Goal: Information Seeking & Learning: Learn about a topic

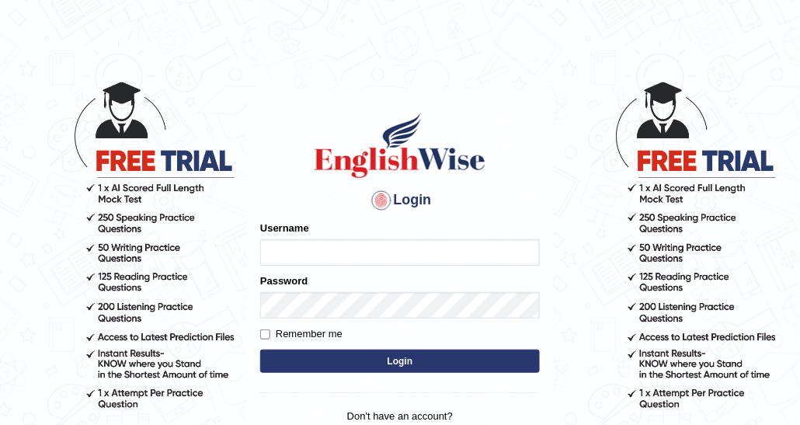
type input "DishaEw"
click at [460, 349] on button "Login" at bounding box center [400, 360] width 280 height 23
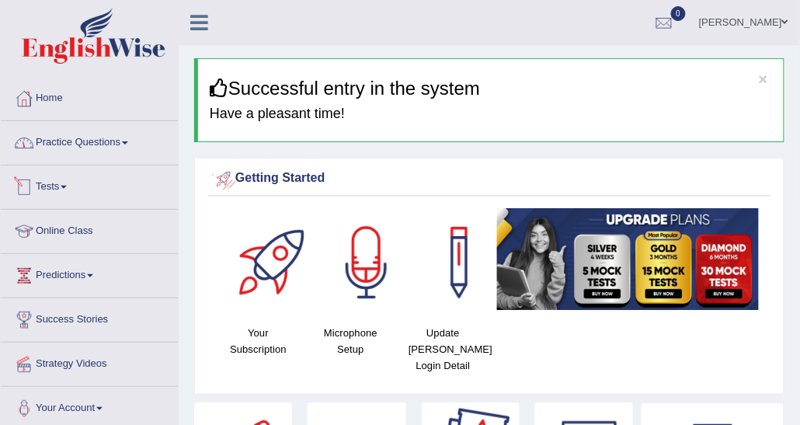
click at [91, 141] on link "Practice Questions" at bounding box center [89, 140] width 177 height 39
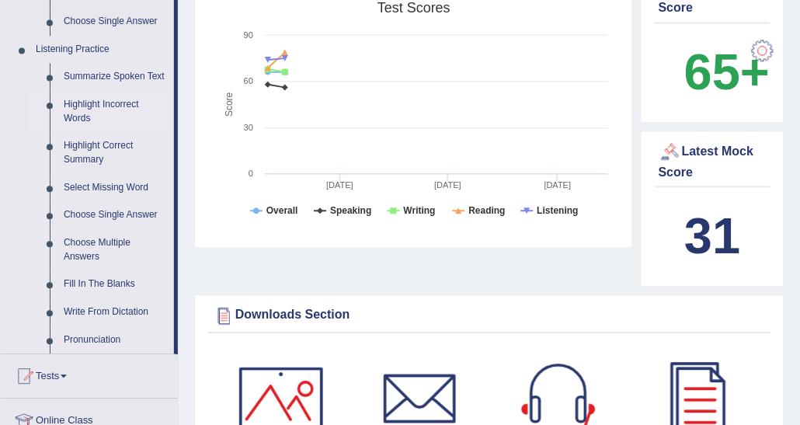
scroll to position [621, 0]
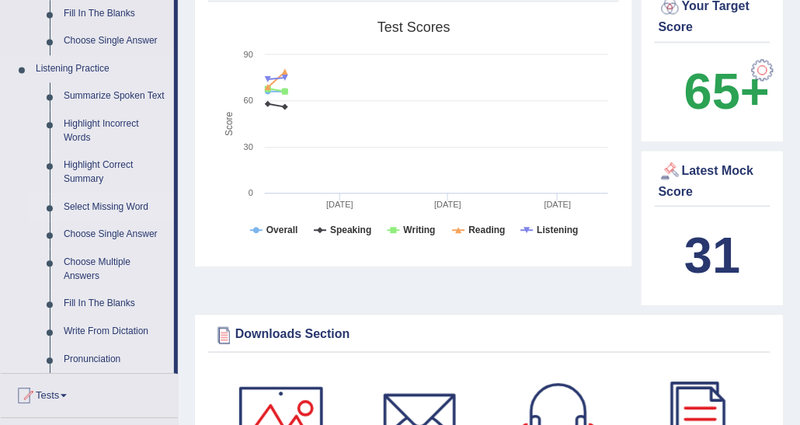
click at [114, 210] on link "Select Missing Word" at bounding box center [115, 207] width 117 height 28
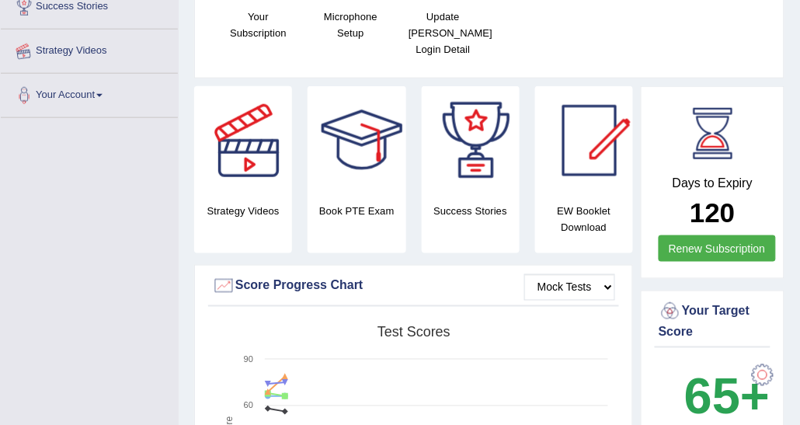
scroll to position [490, 0]
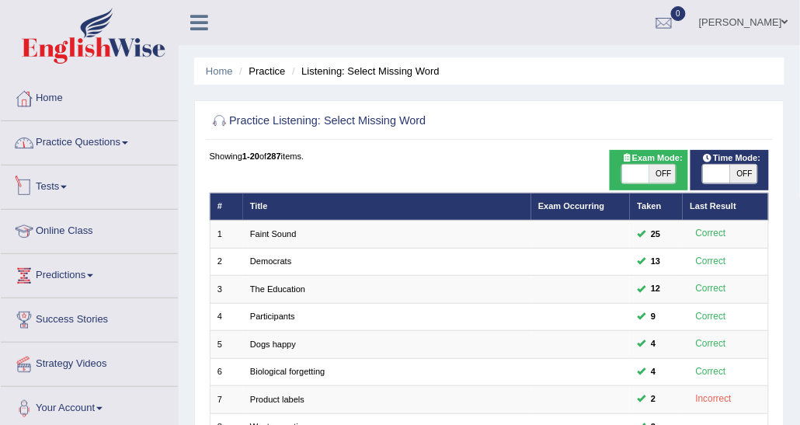
click at [70, 158] on link "Practice Questions" at bounding box center [89, 140] width 177 height 39
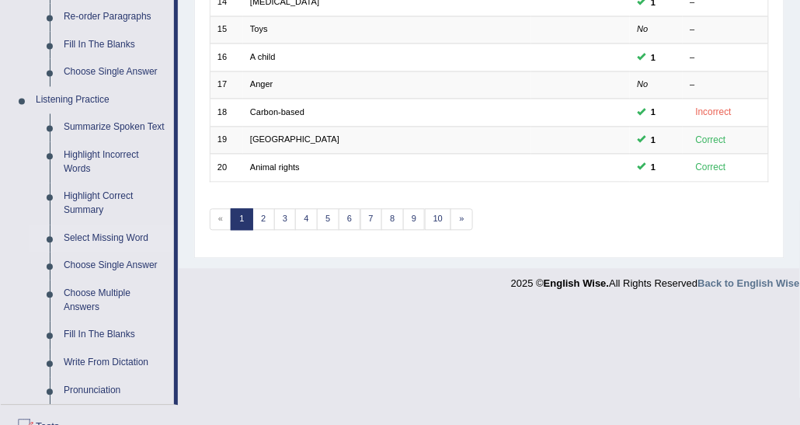
scroll to position [621, 0]
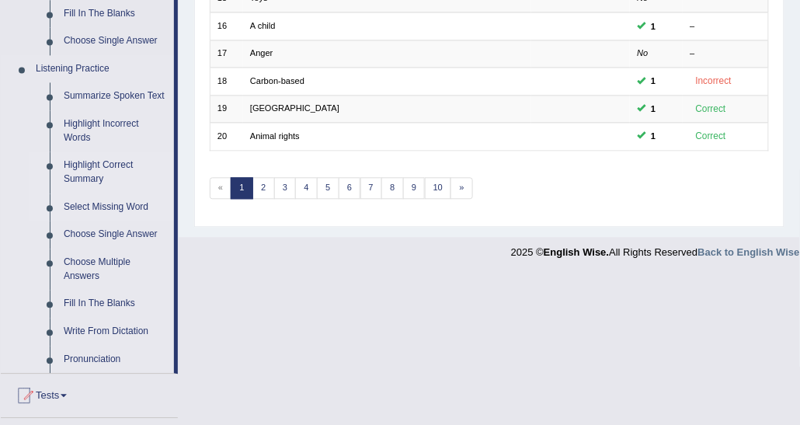
click at [91, 175] on link "Highlight Correct Summary" at bounding box center [115, 171] width 117 height 41
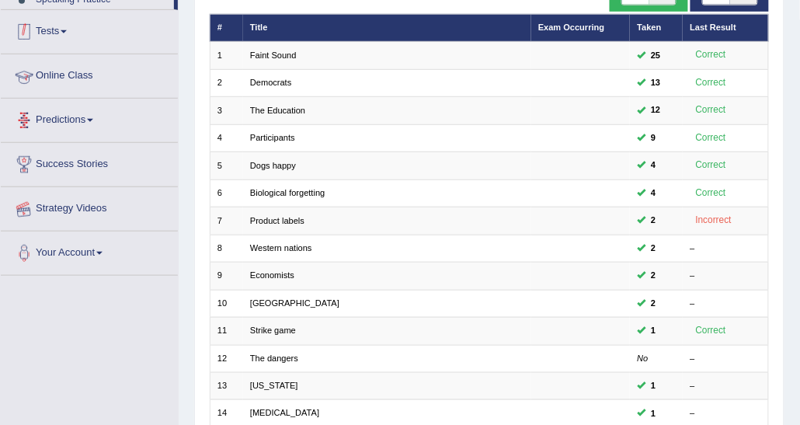
scroll to position [414, 0]
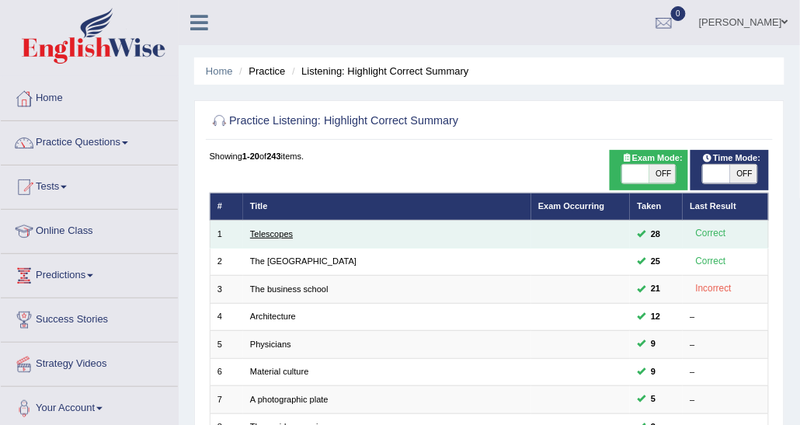
click at [280, 236] on link "Telescopes" at bounding box center [271, 233] width 43 height 9
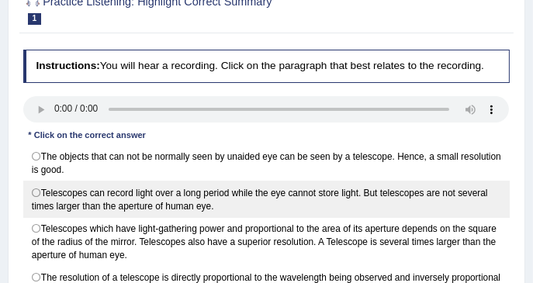
scroll to position [259, 0]
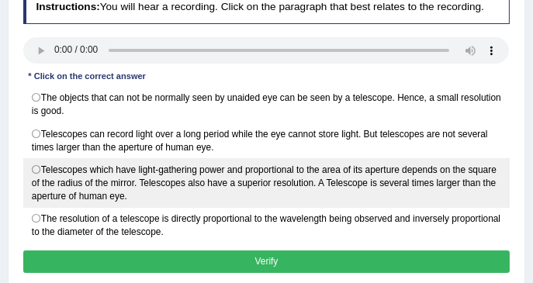
click at [128, 191] on label "Telescopes which have light-gathering power and proportional to the area of its…" at bounding box center [267, 183] width 488 height 50
radio input "true"
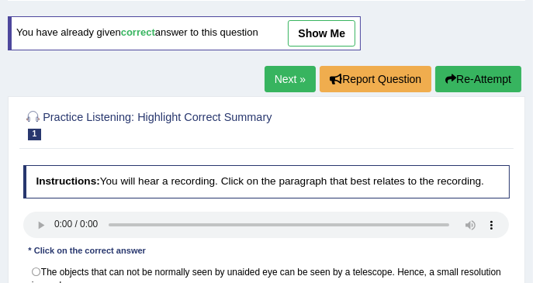
scroll to position [51, 0]
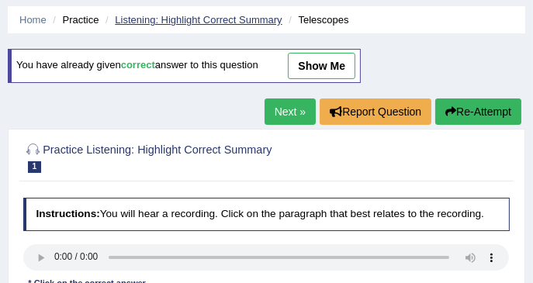
click at [191, 23] on link "Listening: Highlight Correct Summary" at bounding box center [198, 20] width 167 height 12
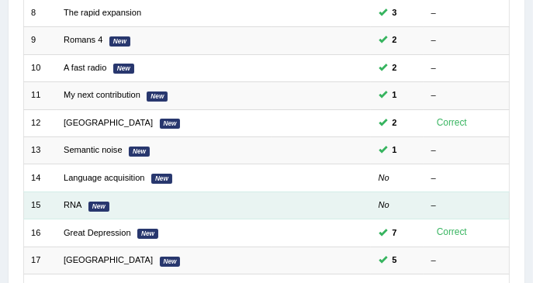
scroll to position [616, 0]
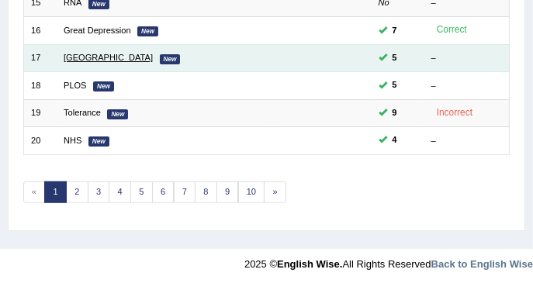
click at [87, 58] on link "[GEOGRAPHIC_DATA]" at bounding box center [108, 57] width 89 height 9
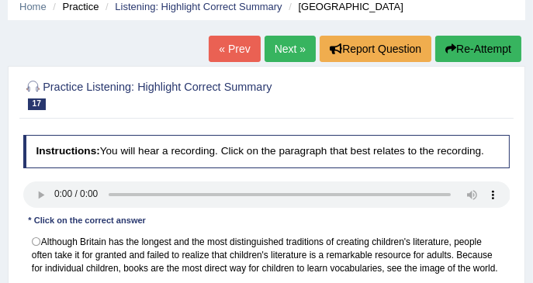
scroll to position [51, 0]
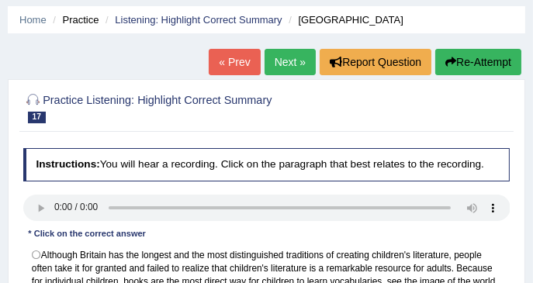
click at [307, 62] on link "Next »" at bounding box center [290, 62] width 51 height 26
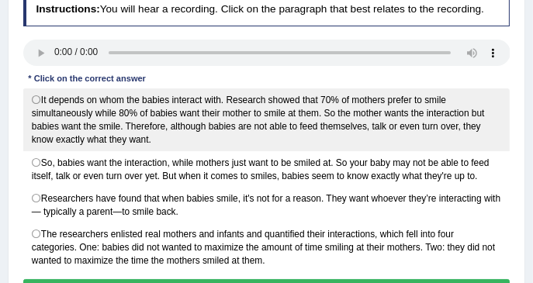
click at [87, 116] on label "It depends on whom the babies interact with. Research showed that 70% of mother…" at bounding box center [267, 120] width 488 height 63
radio input "true"
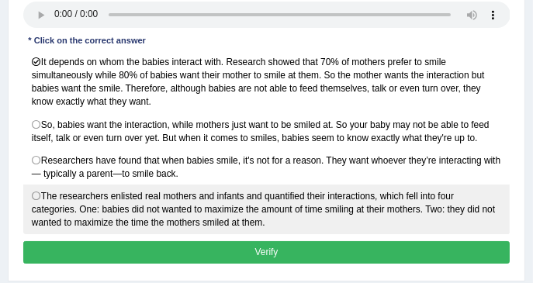
scroll to position [259, 0]
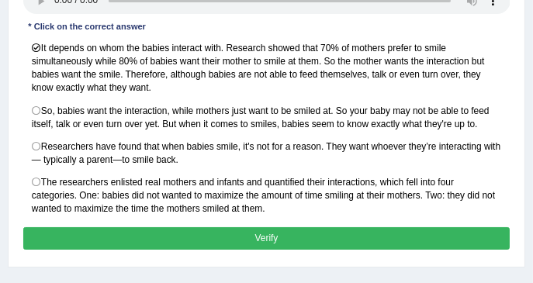
click at [269, 234] on button "Verify" at bounding box center [267, 238] width 488 height 23
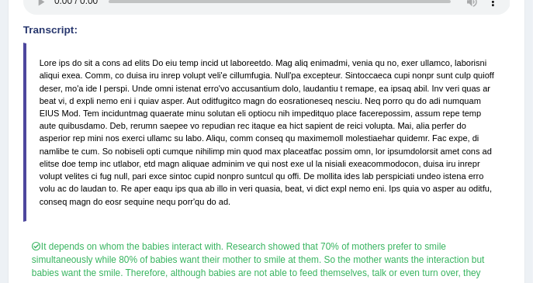
scroll to position [103, 0]
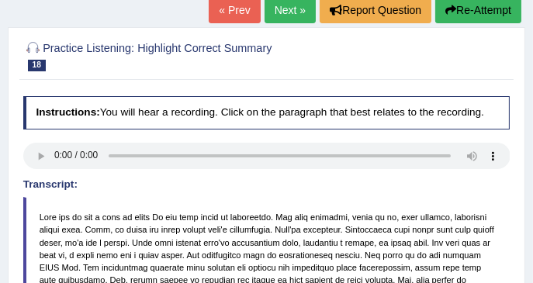
click at [288, 14] on link "Next »" at bounding box center [290, 10] width 51 height 26
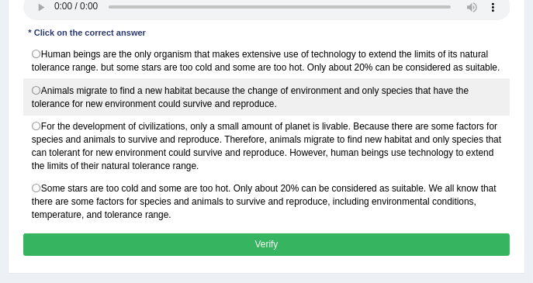
scroll to position [259, 0]
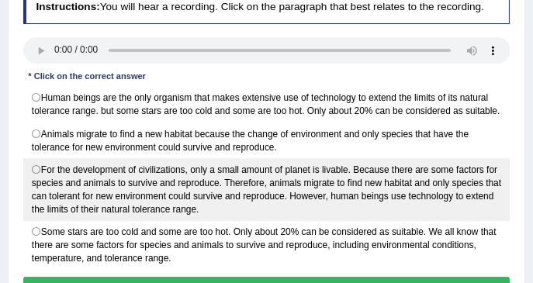
click at [111, 184] on label "For the development of civilizations, only a small amount of planet is livable.…" at bounding box center [267, 189] width 488 height 63
radio input "true"
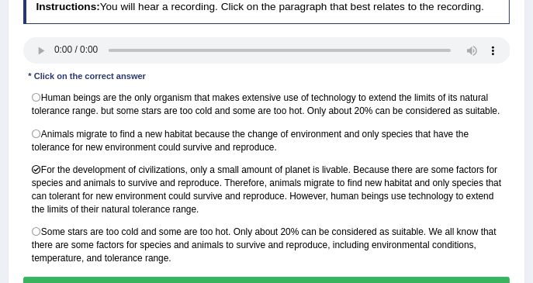
click at [151, 277] on button "Verify" at bounding box center [267, 288] width 488 height 23
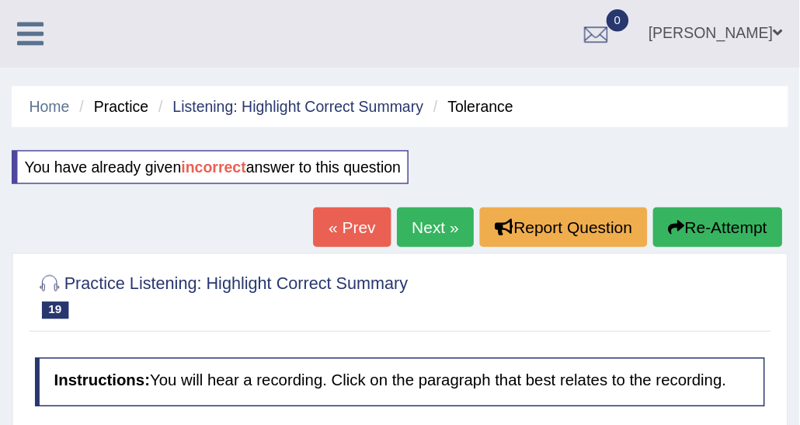
scroll to position [0, 0]
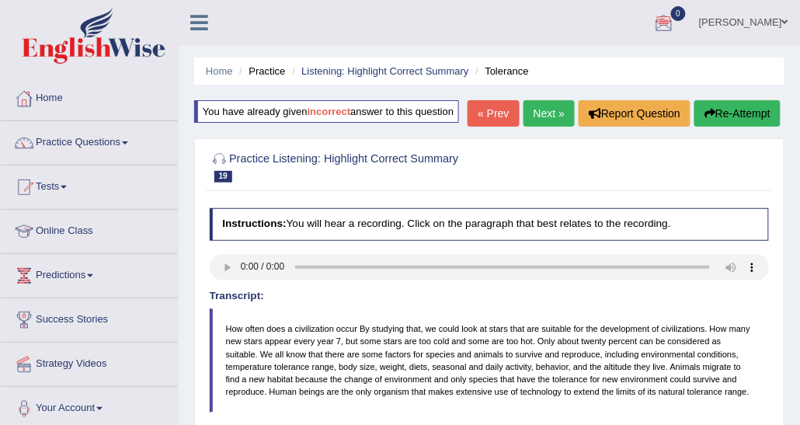
drag, startPoint x: 474, startPoint y: 1, endPoint x: 76, endPoint y: 142, distance: 421.9
click at [76, 142] on link "Practice Questions" at bounding box center [89, 140] width 177 height 39
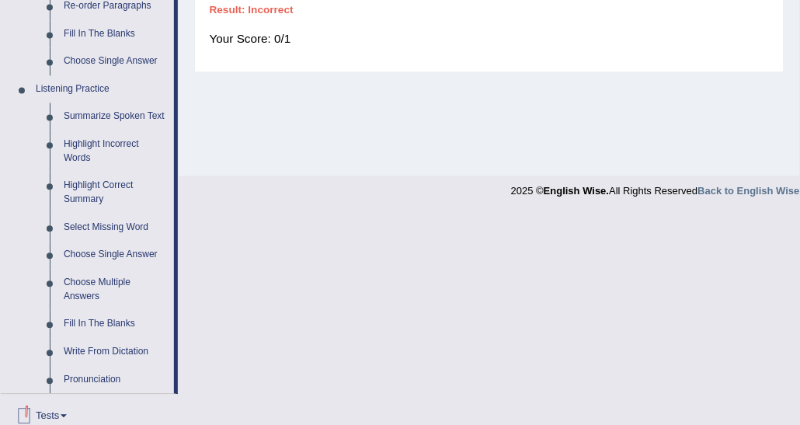
scroll to position [621, 0]
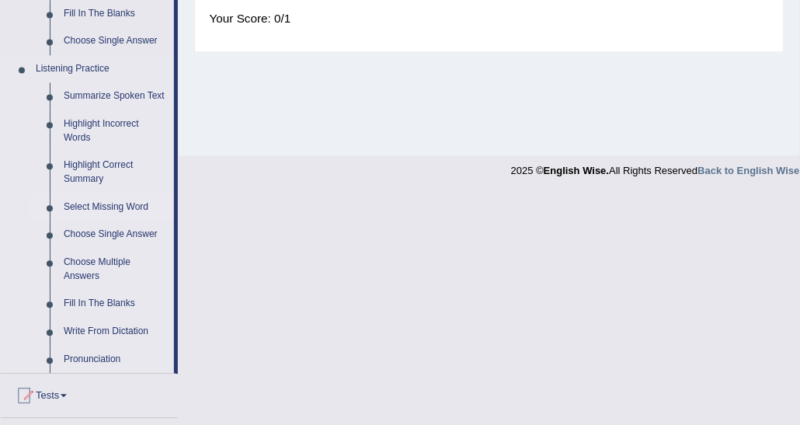
click at [101, 203] on link "Select Missing Word" at bounding box center [115, 207] width 117 height 28
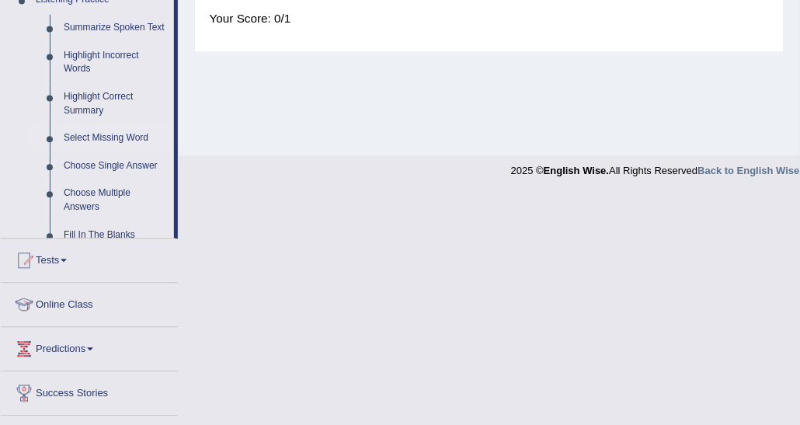
scroll to position [390, 0]
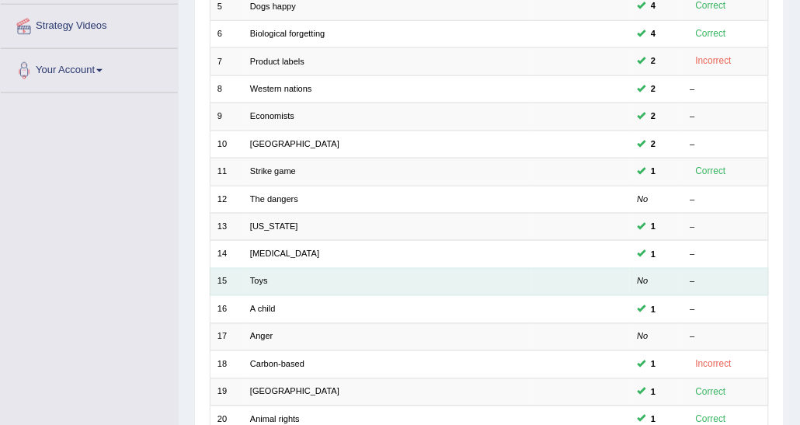
scroll to position [388, 0]
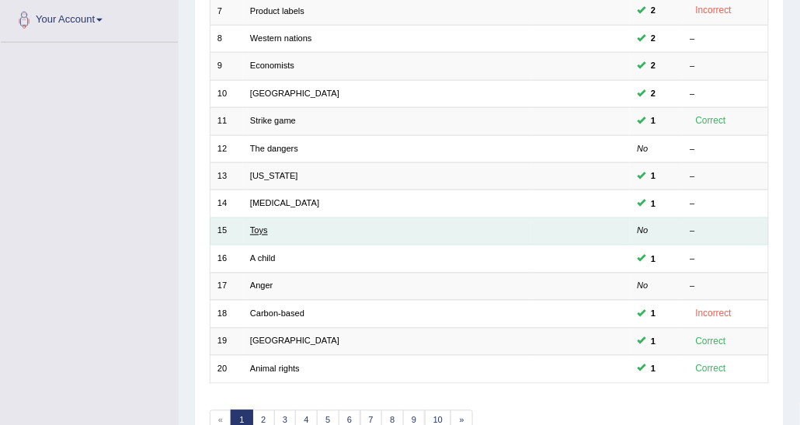
click at [265, 226] on link "Toys" at bounding box center [259, 230] width 18 height 9
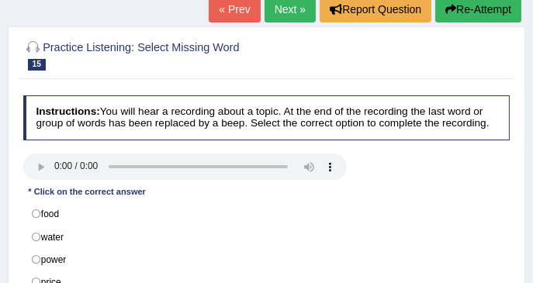
scroll to position [155, 0]
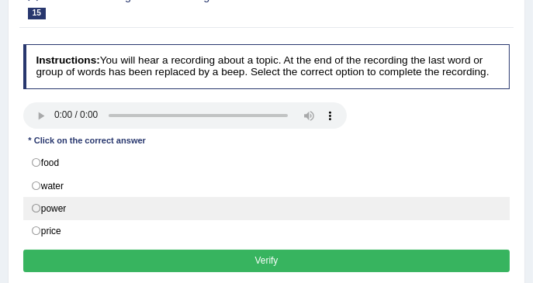
click at [71, 208] on label "power" at bounding box center [267, 208] width 488 height 23
radio input "true"
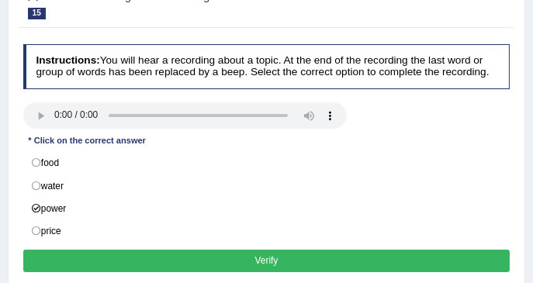
click at [86, 251] on button "Verify" at bounding box center [267, 261] width 488 height 23
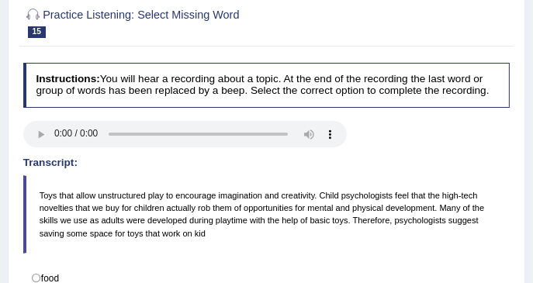
scroll to position [103, 0]
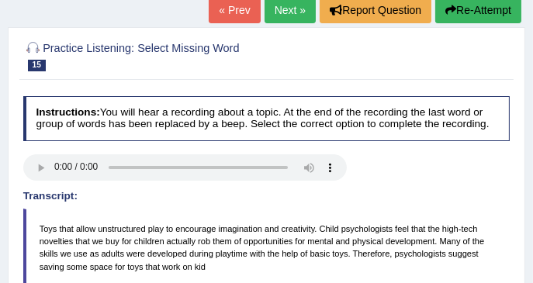
click at [288, 14] on link "Next »" at bounding box center [290, 10] width 51 height 26
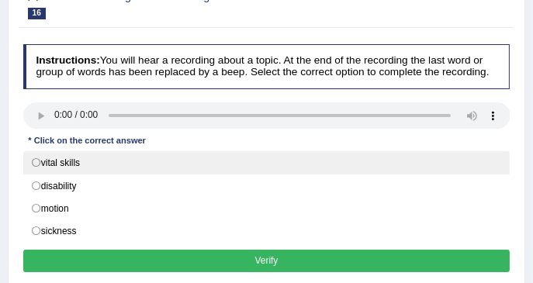
click at [70, 157] on label "vital skills" at bounding box center [267, 162] width 488 height 23
radio input "true"
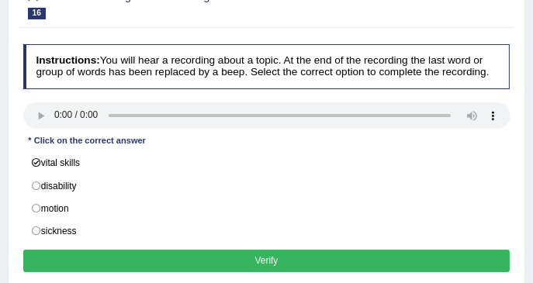
click at [110, 250] on button "Verify" at bounding box center [267, 261] width 488 height 23
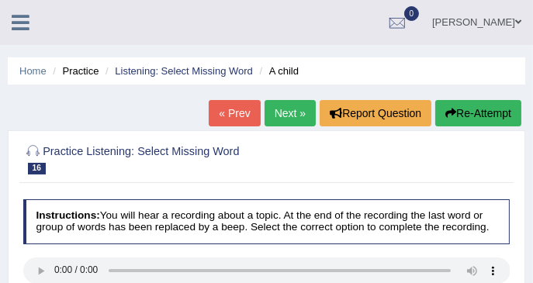
click at [280, 103] on link "Next »" at bounding box center [290, 113] width 51 height 26
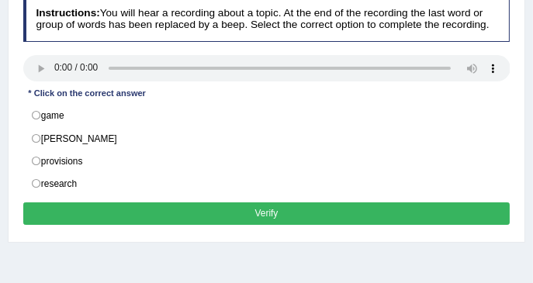
scroll to position [207, 0]
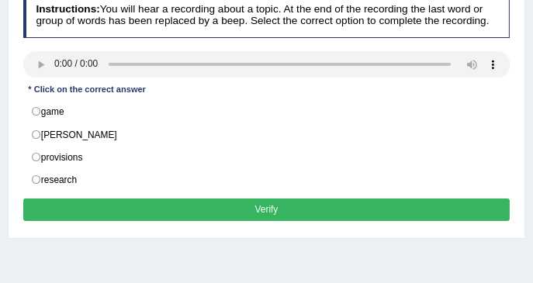
drag, startPoint x: 431, startPoint y: 33, endPoint x: 442, endPoint y: 34, distance: 10.9
click at [442, 34] on h4 "Instructions: You will hear a recording about a topic. At the end of the record…" at bounding box center [267, 15] width 488 height 44
drag, startPoint x: 425, startPoint y: 14, endPoint x: 458, endPoint y: 19, distance: 33.8
click at [462, 19] on h4 "Instructions: You will hear a recording about a topic. At the end of the record…" at bounding box center [267, 15] width 488 height 44
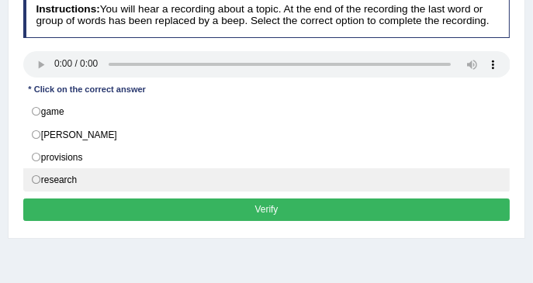
click at [114, 180] on label "research" at bounding box center [267, 179] width 488 height 23
radio input "true"
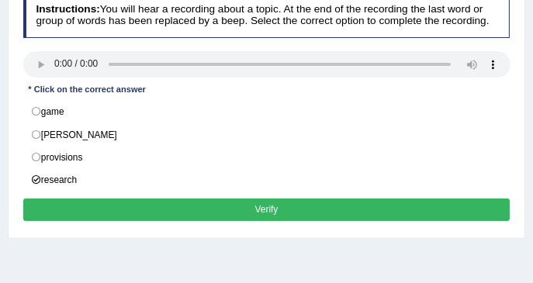
click at [123, 199] on button "Verify" at bounding box center [267, 210] width 488 height 23
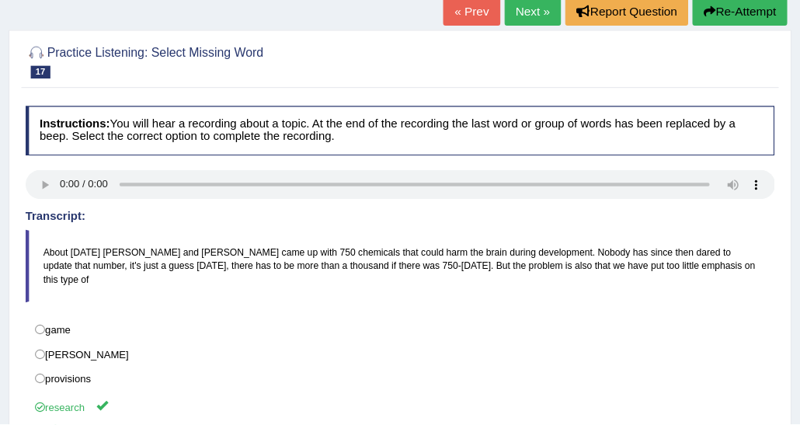
scroll to position [103, 0]
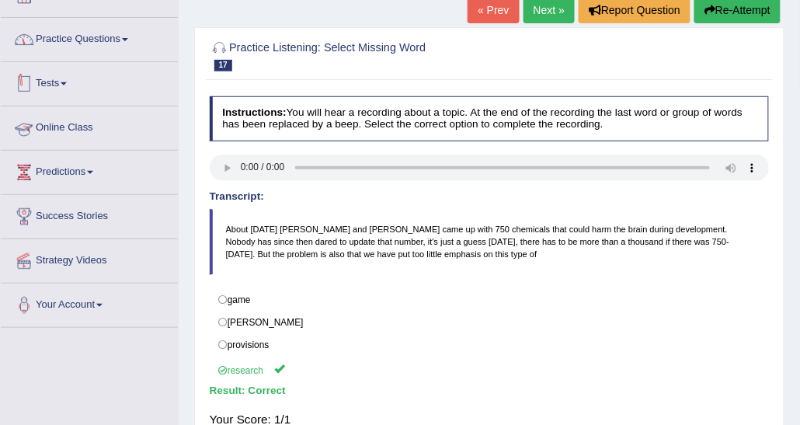
click at [133, 34] on link "Practice Questions" at bounding box center [89, 37] width 177 height 39
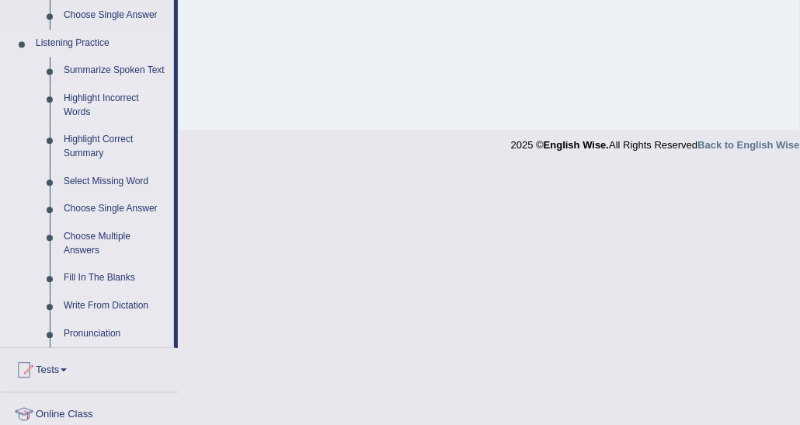
scroll to position [724, 0]
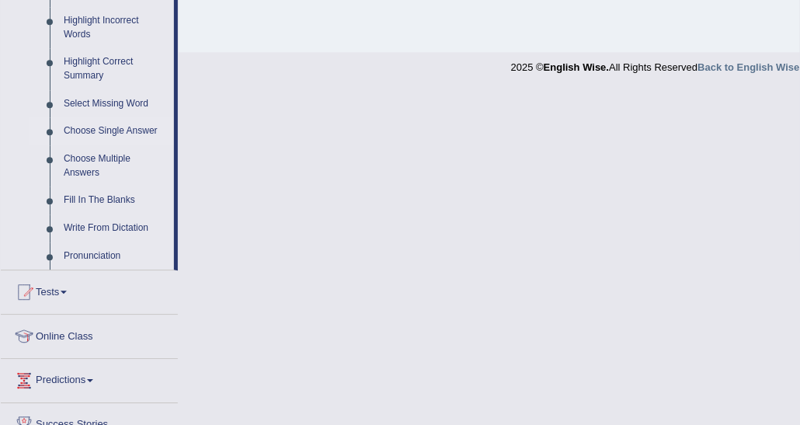
click at [107, 127] on link "Choose Single Answer" at bounding box center [115, 131] width 117 height 28
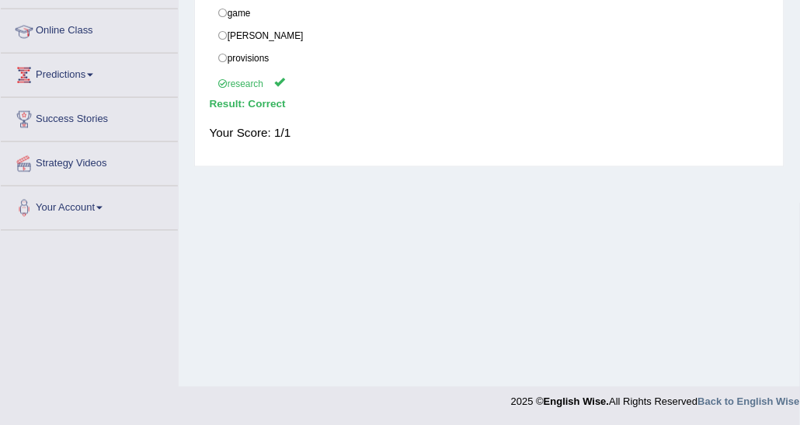
scroll to position [270, 0]
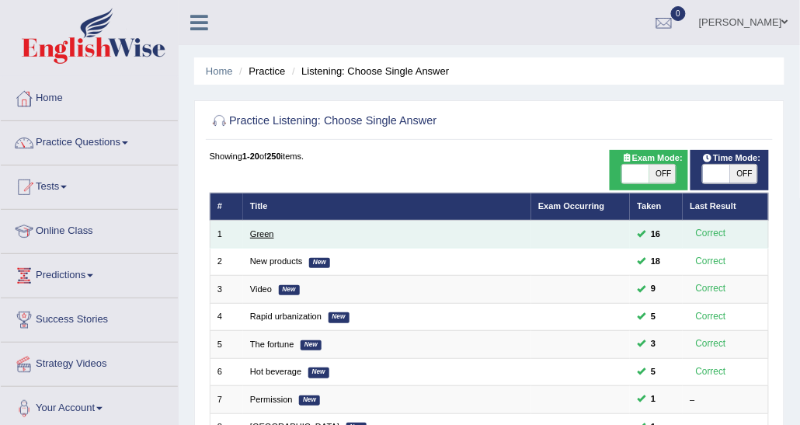
click at [262, 234] on link "Green" at bounding box center [262, 233] width 24 height 9
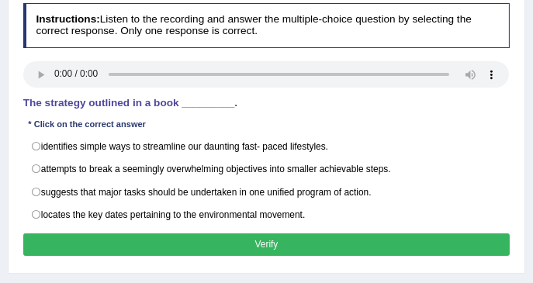
scroll to position [233, 0]
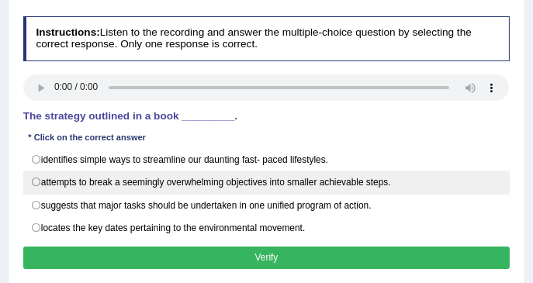
click at [57, 175] on label "attempts to break a seemingly overwhelming objectives into smaller achievable s…" at bounding box center [267, 182] width 488 height 23
radio input "true"
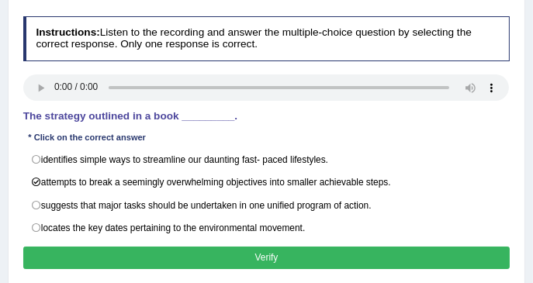
click at [136, 248] on button "Verify" at bounding box center [267, 258] width 488 height 23
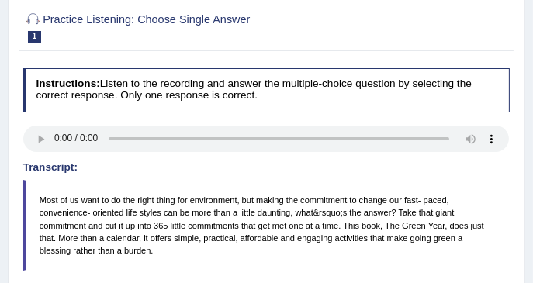
scroll to position [118, 0]
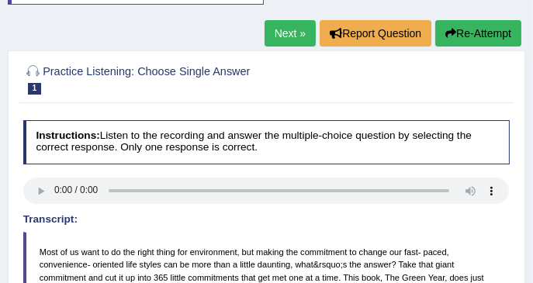
click at [293, 23] on link "Next »" at bounding box center [290, 33] width 51 height 26
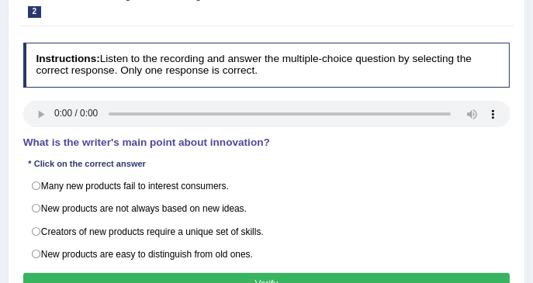
scroll to position [259, 0]
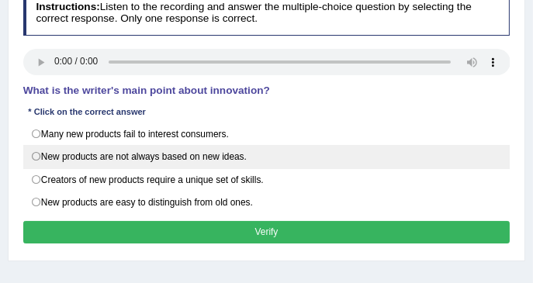
click at [117, 163] on label "New products are not always based on new ideas." at bounding box center [267, 156] width 488 height 23
radio input "true"
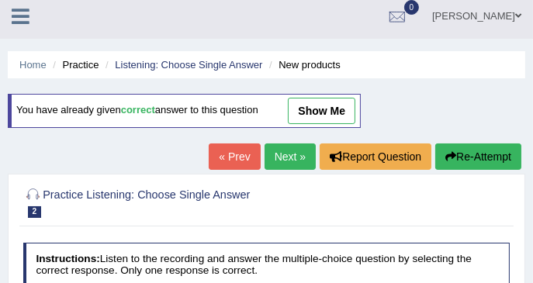
scroll to position [0, 0]
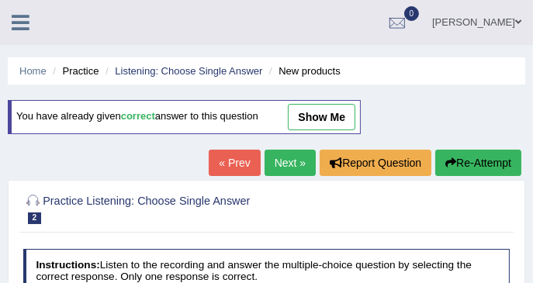
click at [284, 150] on link "Next »" at bounding box center [290, 163] width 51 height 26
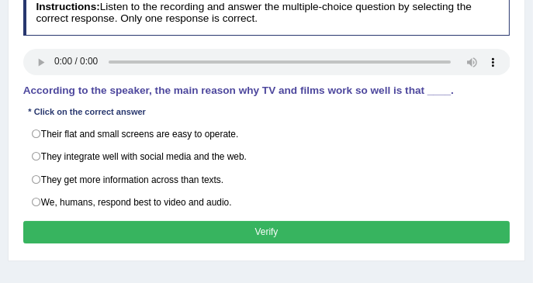
click at [239, 111] on div "Instructions: Listen to the recording and answer the multiple-choice question b…" at bounding box center [266, 119] width 494 height 270
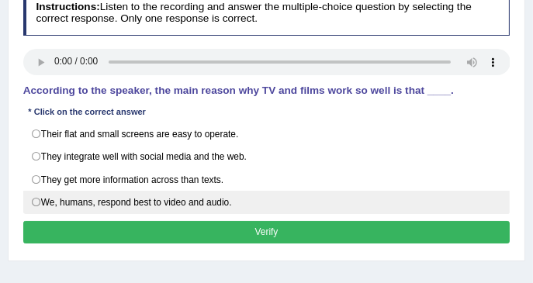
click at [157, 201] on label "We, humans, respond best to video and audio." at bounding box center [267, 202] width 488 height 23
radio input "true"
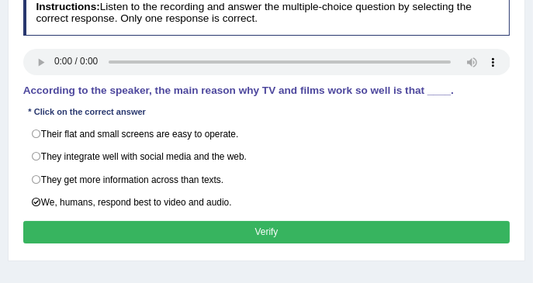
click at [157, 230] on button "Verify" at bounding box center [267, 232] width 488 height 23
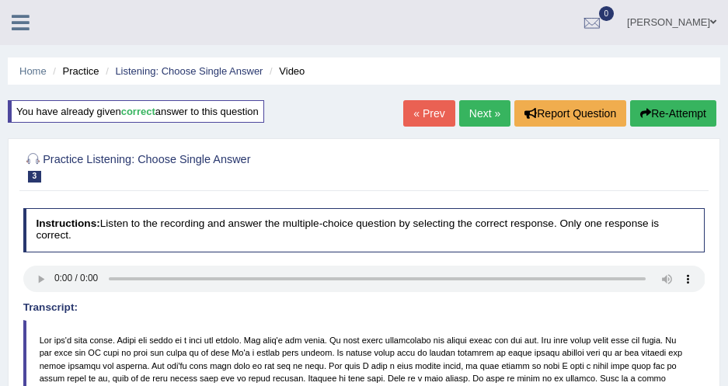
drag, startPoint x: 211, startPoint y: 12, endPoint x: 433, endPoint y: 19, distance: 222.1
click at [433, 19] on ul "Disha Vij Toggle navigation Username: DishaEw Access Type: Online Subscription:…" at bounding box center [472, 22] width 509 height 44
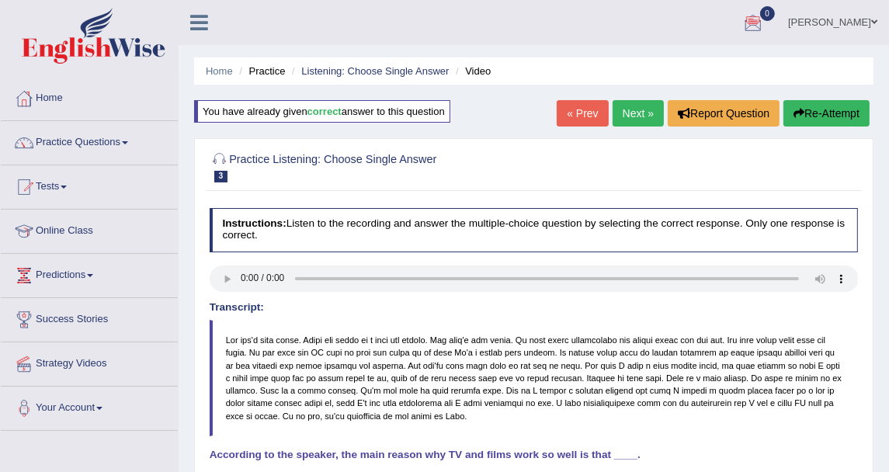
drag, startPoint x: 708, startPoint y: 0, endPoint x: 120, endPoint y: 137, distance: 603.6
click at [120, 137] on link "Practice Questions" at bounding box center [89, 140] width 177 height 39
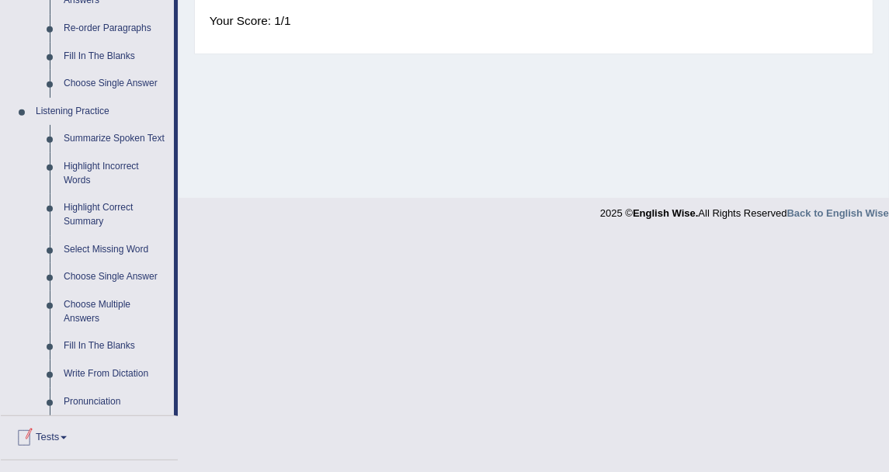
scroll to position [604, 0]
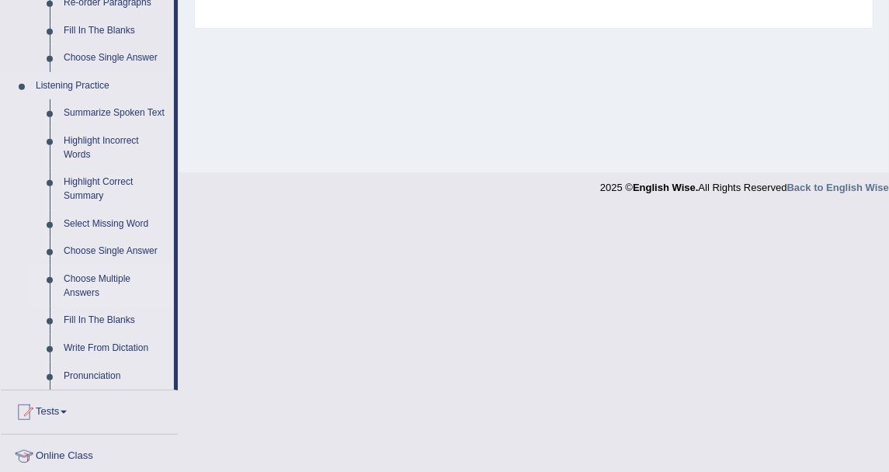
click at [114, 278] on link "Choose Multiple Answers" at bounding box center [115, 286] width 117 height 41
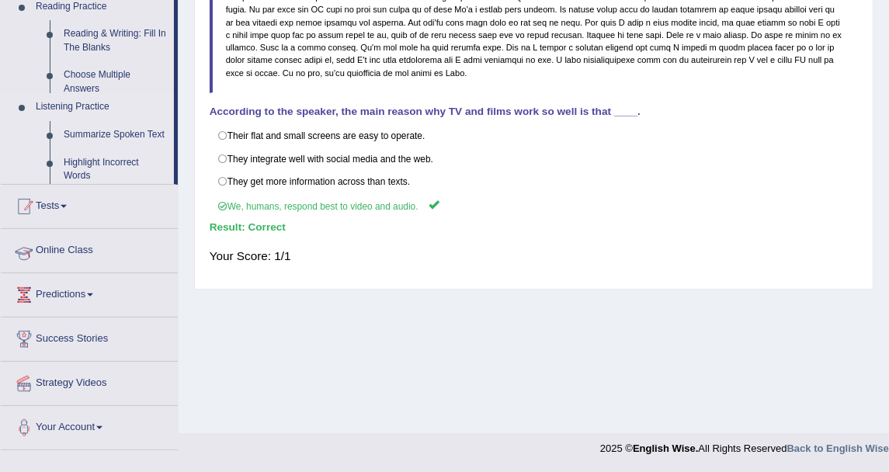
scroll to position [343, 0]
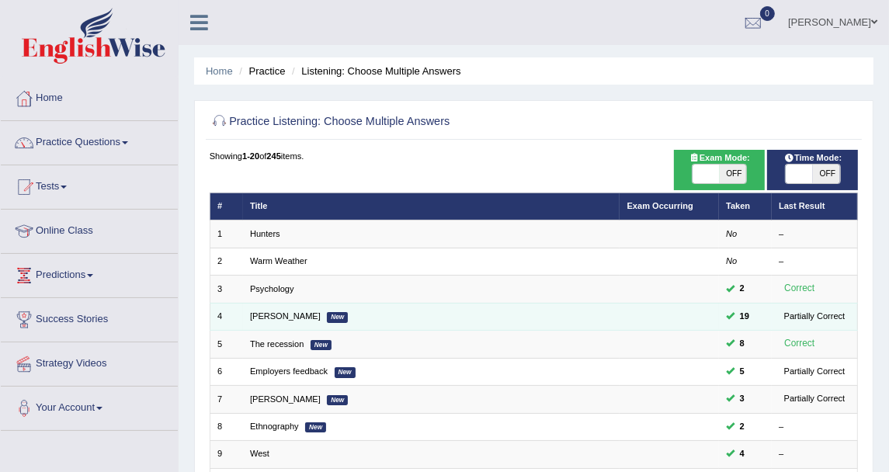
click at [266, 308] on td "Jodie New" at bounding box center [431, 316] width 377 height 27
click at [266, 312] on link "Jodie" at bounding box center [285, 315] width 71 height 9
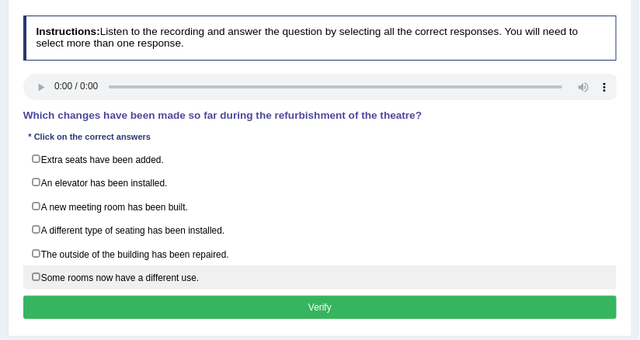
scroll to position [259, 0]
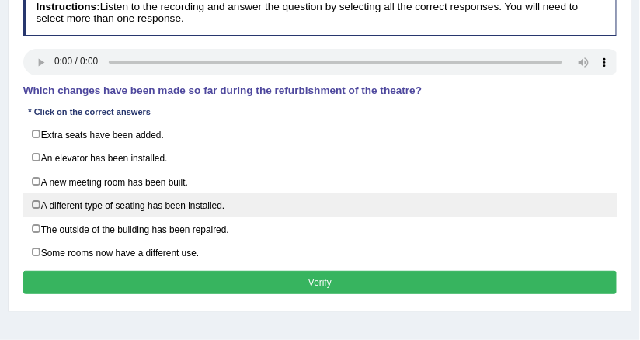
click at [101, 207] on label "A different type of seating has been installed." at bounding box center [320, 205] width 594 height 24
checkbox input "true"
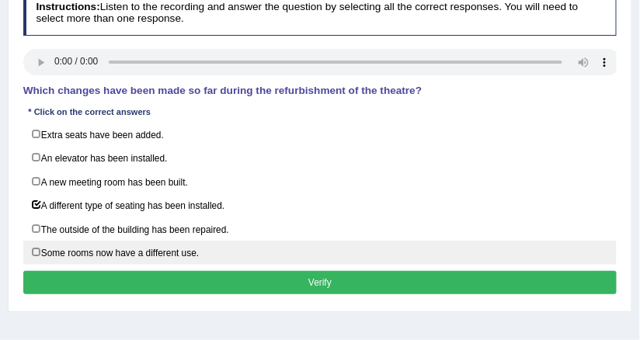
click at [181, 251] on label "Some rooms now have a different use." at bounding box center [320, 253] width 594 height 24
checkbox input "true"
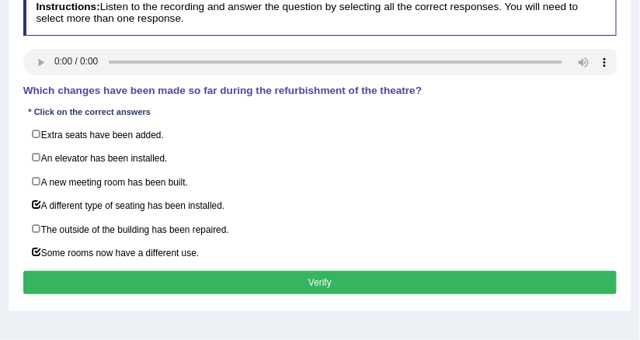
click at [209, 273] on button "Verify" at bounding box center [320, 282] width 594 height 23
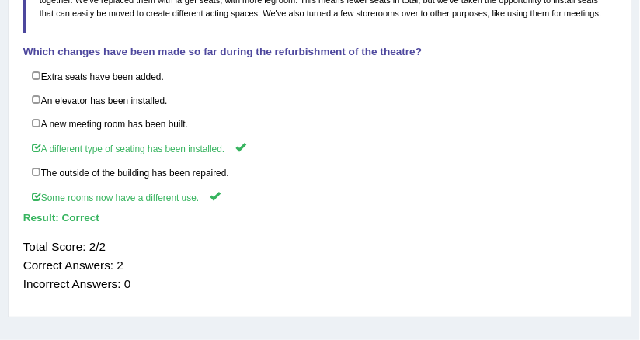
scroll to position [403, 0]
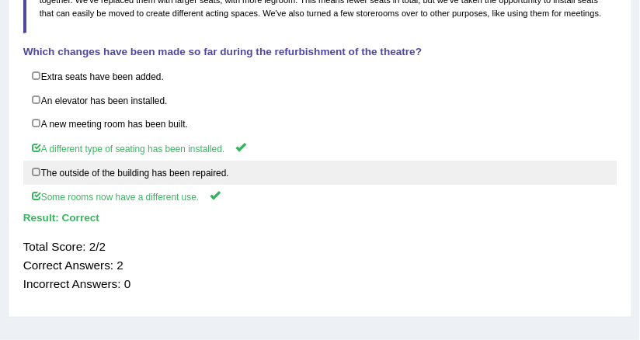
click at [162, 165] on label "The outside of the building has been repaired." at bounding box center [320, 173] width 594 height 24
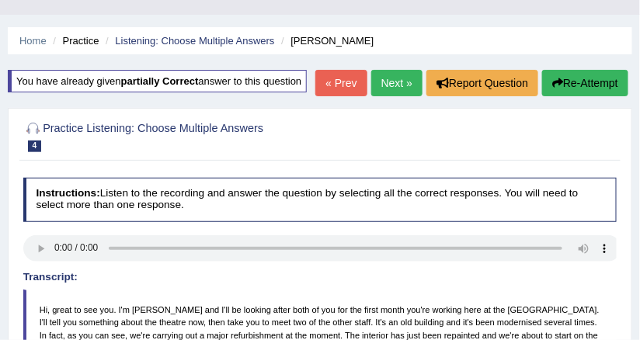
scroll to position [0, 0]
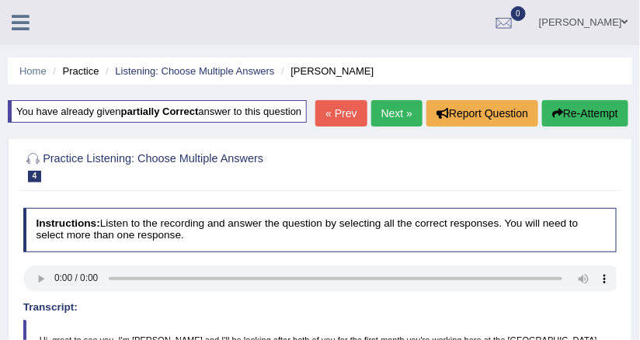
click at [380, 115] on link "Next »" at bounding box center [396, 113] width 51 height 26
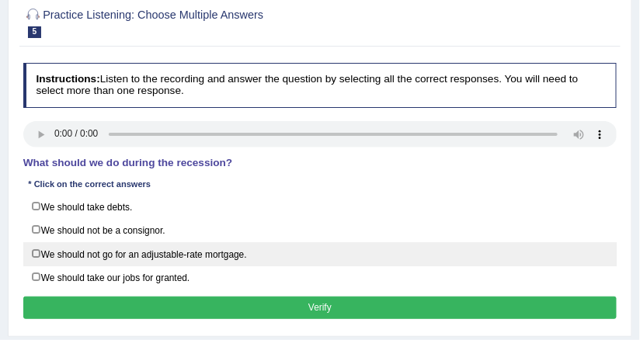
click at [98, 247] on label "We should not go for an adjustable-rate mortgage." at bounding box center [320, 254] width 594 height 24
click at [92, 249] on label "We should not go for an adjustable-rate mortgage." at bounding box center [320, 254] width 594 height 24
checkbox input "false"
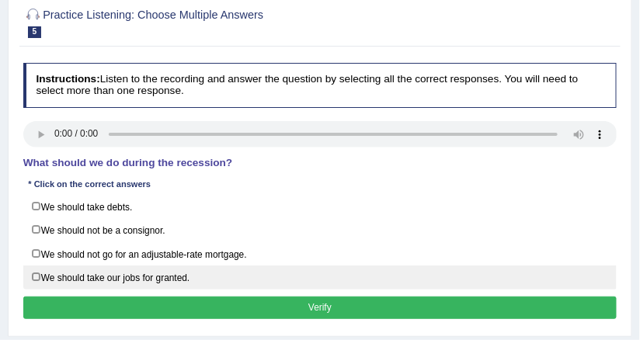
click at [93, 266] on label "We should take our jobs for granted." at bounding box center [320, 278] width 594 height 24
checkbox input "true"
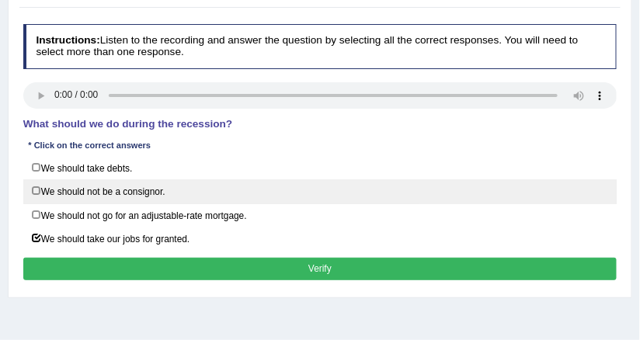
scroll to position [248, 0]
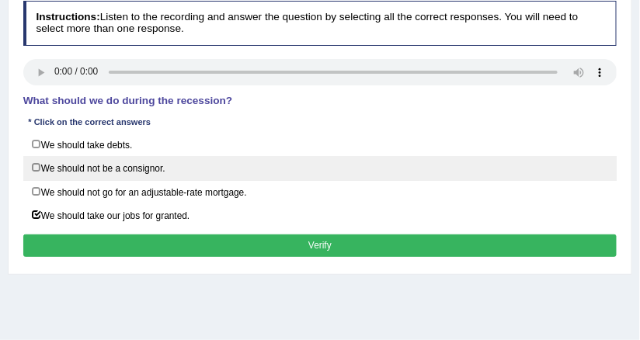
click at [163, 159] on label "We should not be a consignor." at bounding box center [320, 168] width 594 height 24
checkbox input "true"
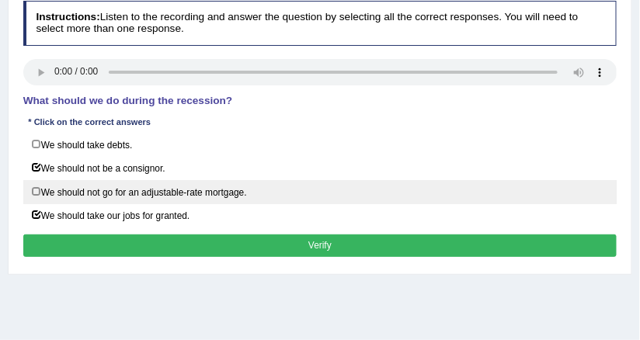
click at [171, 180] on label "We should not go for an adjustable-rate mortgage." at bounding box center [320, 192] width 594 height 24
checkbox input "true"
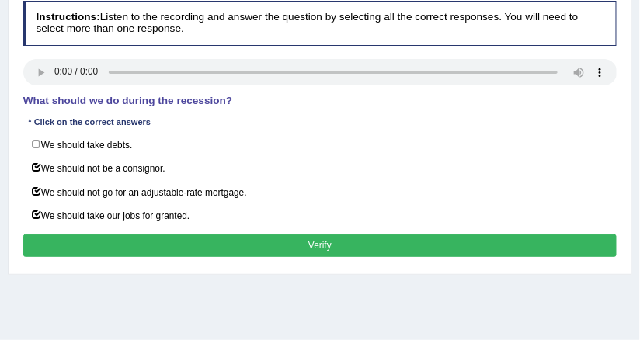
click at [136, 242] on button "Verify" at bounding box center [320, 245] width 594 height 23
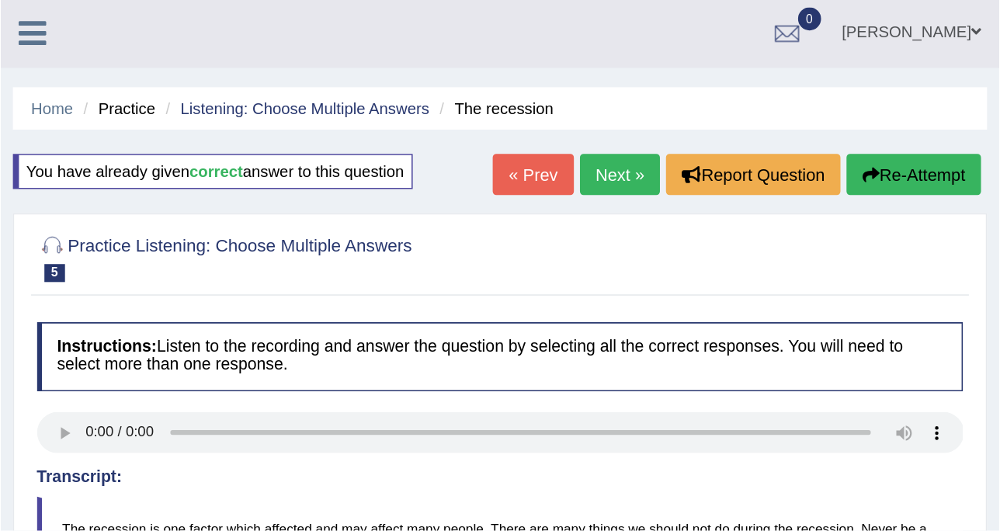
scroll to position [0, 0]
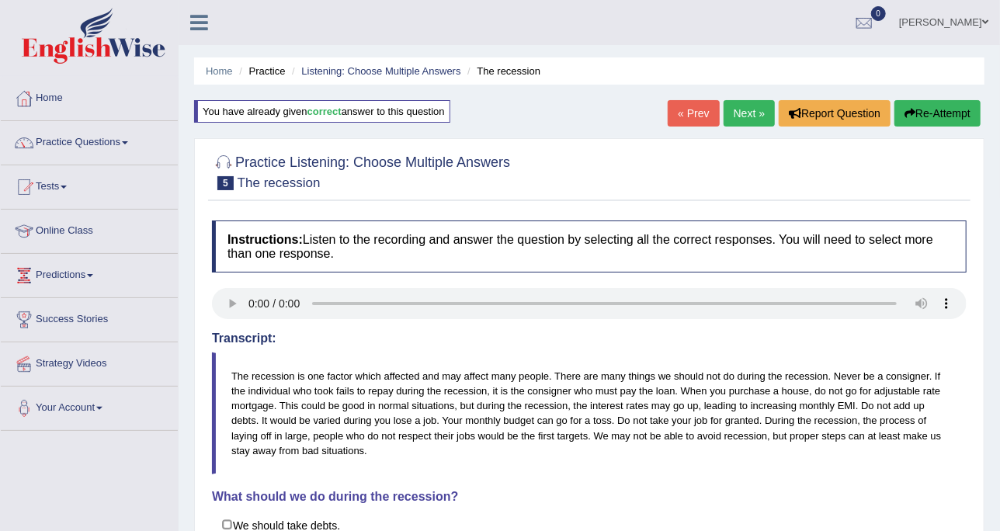
drag, startPoint x: 551, startPoint y: 1, endPoint x: 468, endPoint y: 124, distance: 148.8
click at [468, 124] on div "Home Practice Listening: Choose Multiple Answers The recession You have already…" at bounding box center [589, 388] width 821 height 776
click at [85, 148] on link "Practice Questions" at bounding box center [89, 140] width 177 height 39
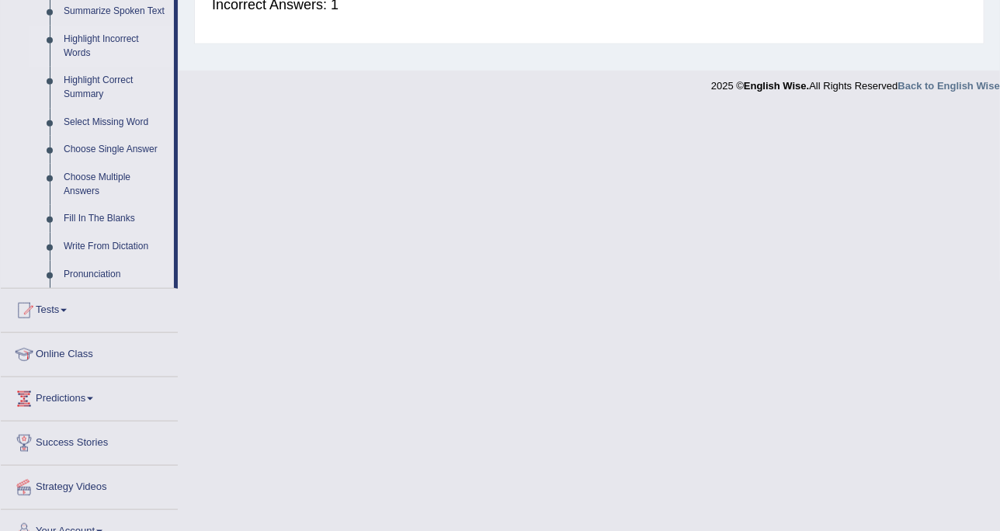
scroll to position [726, 0]
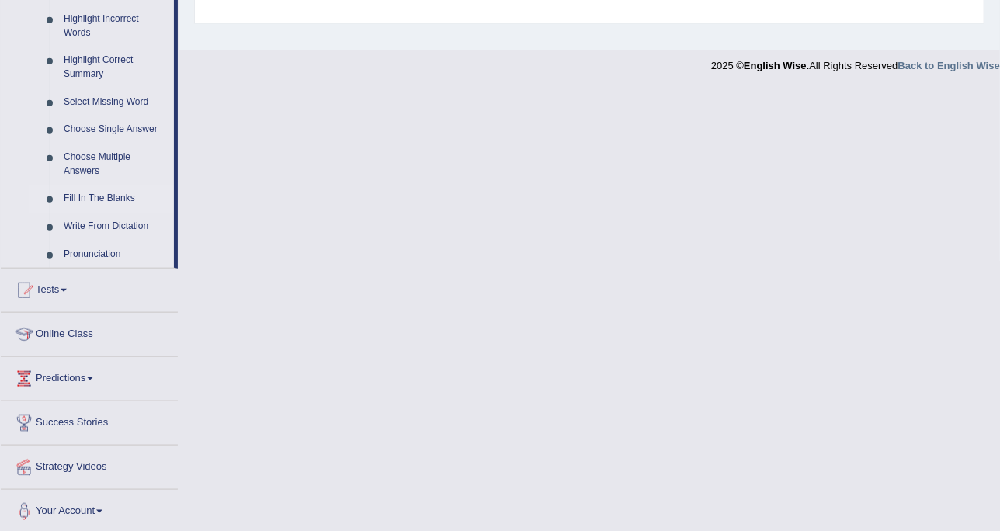
click at [95, 196] on link "Fill In The Blanks" at bounding box center [115, 199] width 117 height 28
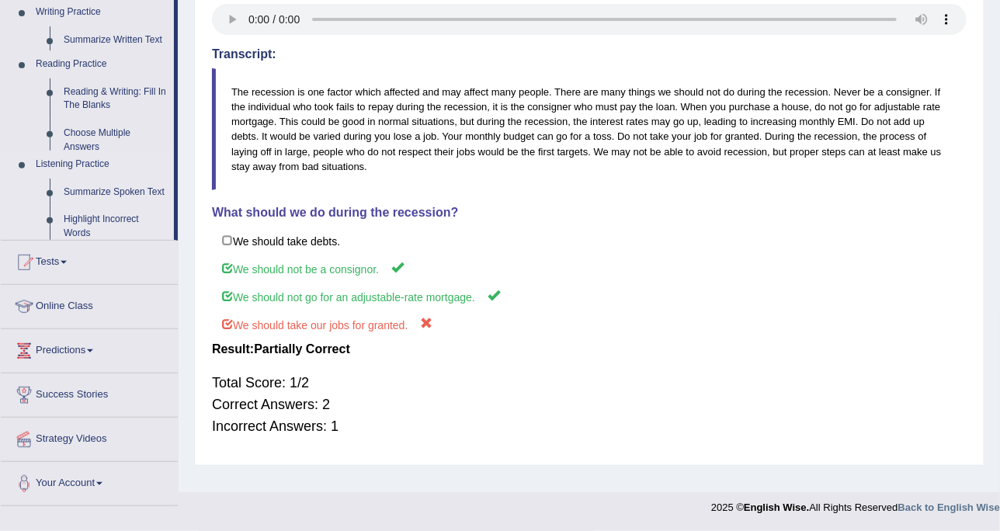
scroll to position [283, 0]
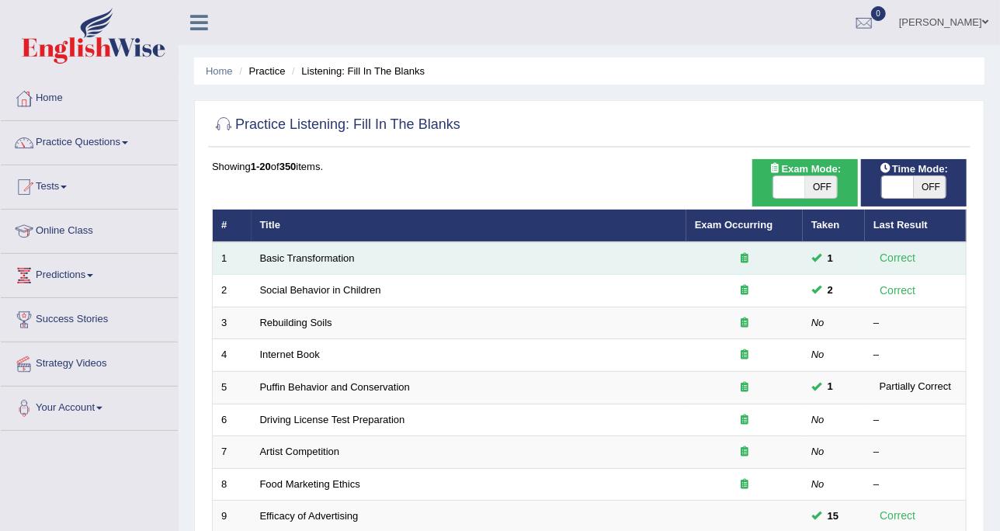
drag, startPoint x: 303, startPoint y: 255, endPoint x: 300, endPoint y: 241, distance: 14.3
click at [303, 255] on link "Basic Transformation" at bounding box center [307, 258] width 95 height 12
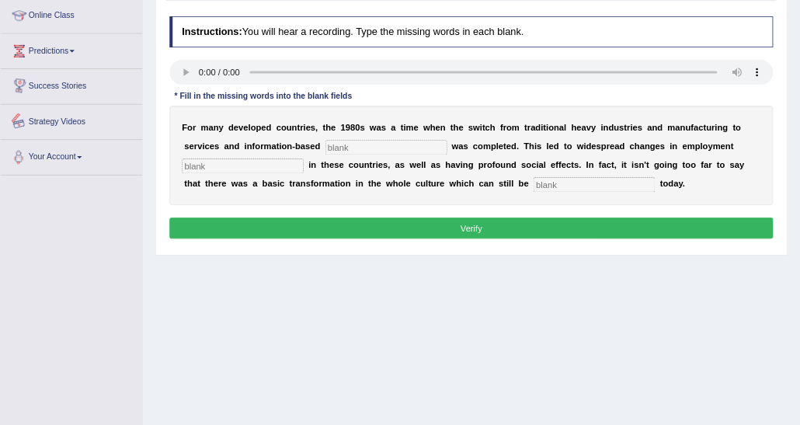
scroll to position [187, 0]
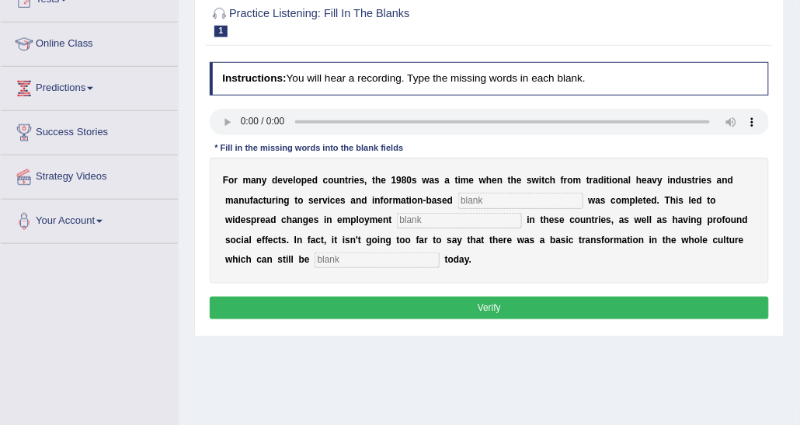
drag, startPoint x: 914, startPoint y: 0, endPoint x: 436, endPoint y: 104, distance: 488.7
click at [436, 104] on div "Instructions: You will hear a recording. Type the missing words in each blank. …" at bounding box center [489, 193] width 566 height 274
click at [502, 202] on input "text" at bounding box center [520, 201] width 125 height 16
type input "b4"
click at [613, 238] on b "m" at bounding box center [617, 239] width 9 height 11
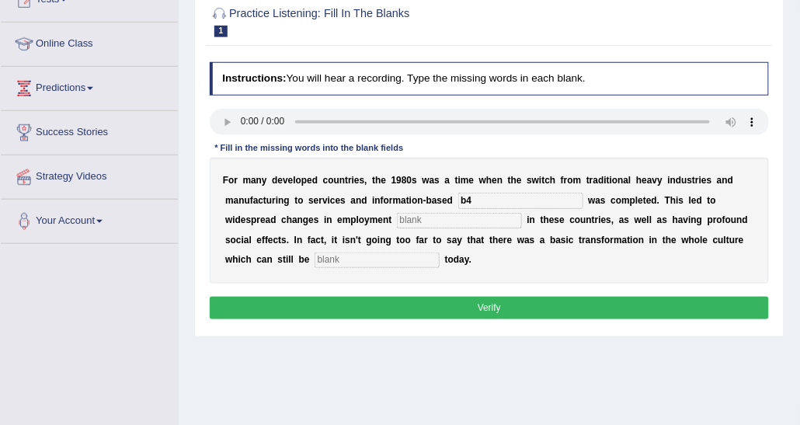
click at [397, 217] on input "text" at bounding box center [459, 221] width 125 height 16
type input "cumnictn"
drag, startPoint x: 523, startPoint y: 202, endPoint x: 307, endPoint y: 203, distance: 215.1
click at [307, 203] on div "F o r m a n y d e v e l o p e d c o u n t r i e s , t h e 1 9 8 0 s w a s a t i…" at bounding box center [490, 221] width 560 height 126
drag, startPoint x: 375, startPoint y: 220, endPoint x: 164, endPoint y: 222, distance: 211.2
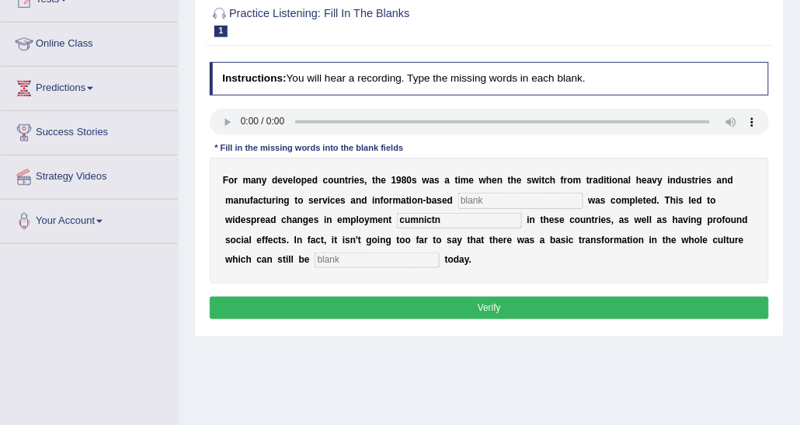
click at [164, 222] on div "Toggle navigation Home Practice Questions Speaking Practice Read Aloud Repeat S…" at bounding box center [400, 216] width 800 height 807
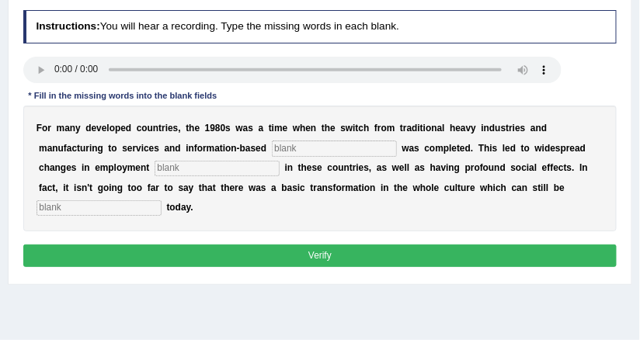
scroll to position [248, 0]
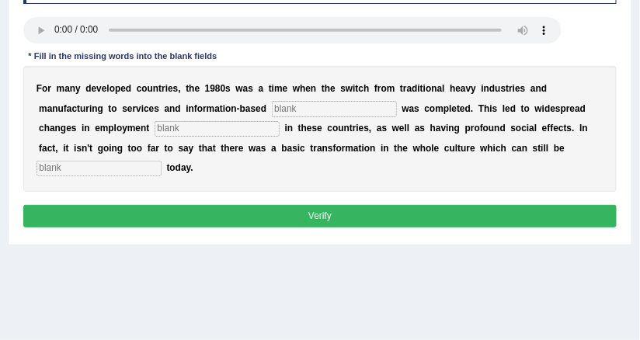
click at [272, 113] on input "text" at bounding box center [334, 109] width 125 height 16
type input "entrpride"
click at [146, 118] on div "F o r m a n y d e v e l o p e d c o u n t r i e s , t h e 1 9 8 0 s w a s a t i…" at bounding box center [320, 129] width 594 height 126
click at [155, 133] on input "text" at bounding box center [217, 129] width 125 height 16
type input "pattenbs"
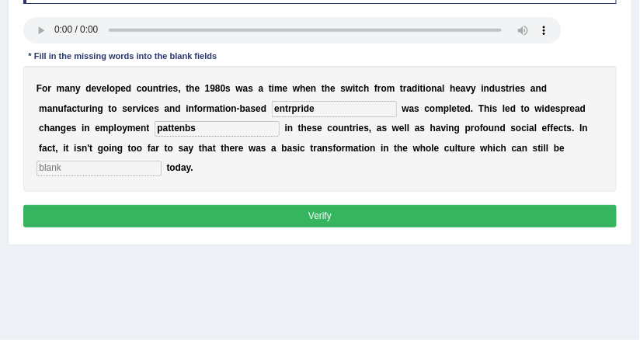
click at [161, 161] on input "text" at bounding box center [98, 169] width 125 height 16
type input "obsrved"
drag, startPoint x: 228, startPoint y: 105, endPoint x: 121, endPoint y: 107, distance: 107.2
click at [121, 107] on div "F o r m a n y d e v e l o p e d c o u n t r i e s , t h e 1 9 8 0 s w a s a t i…" at bounding box center [320, 129] width 594 height 126
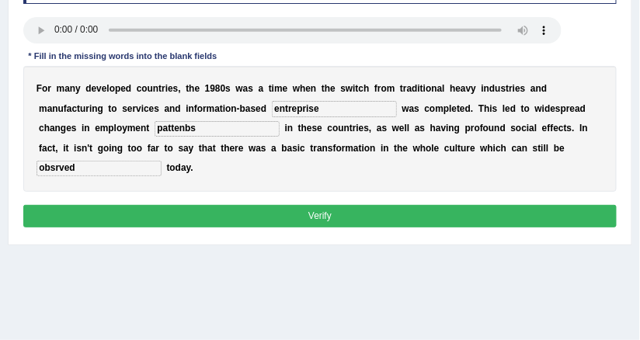
type input "entreprise"
drag, startPoint x: 107, startPoint y: 123, endPoint x: 33, endPoint y: 130, distance: 74.8
click at [33, 130] on div "F o r m a n y d e v e l o p e d c o u n t r i e s , t h e 1 9 8 0 s w a s a t i…" at bounding box center [320, 129] width 594 height 126
type input "patterns"
drag, startPoint x: 442, startPoint y: 151, endPoint x: 319, endPoint y: 148, distance: 122.7
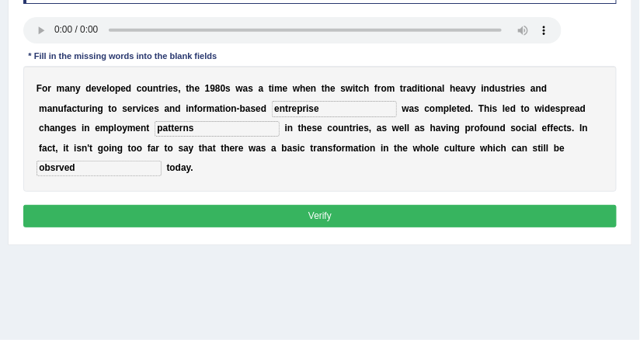
click at [318, 148] on div "F o r m a n y d e v e l o p e d c o u n t r i e s , t h e 1 9 8 0 s w a s a t i…" at bounding box center [320, 129] width 594 height 126
type input "observed"
drag, startPoint x: 193, startPoint y: 106, endPoint x: 205, endPoint y: 109, distance: 11.9
click at [272, 109] on input "entreprise" at bounding box center [334, 109] width 125 height 16
type input "enterprise"
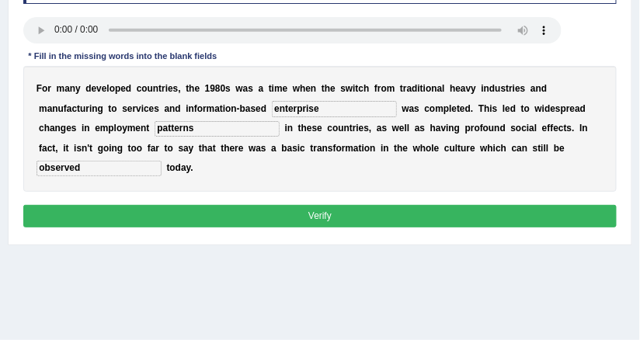
click at [252, 152] on div "F o r m a n y d e v e l o p e d c o u n t r i e s , t h e 1 9 8 0 s w a s a t i…" at bounding box center [320, 129] width 594 height 126
click at [264, 205] on button "Verify" at bounding box center [320, 216] width 594 height 23
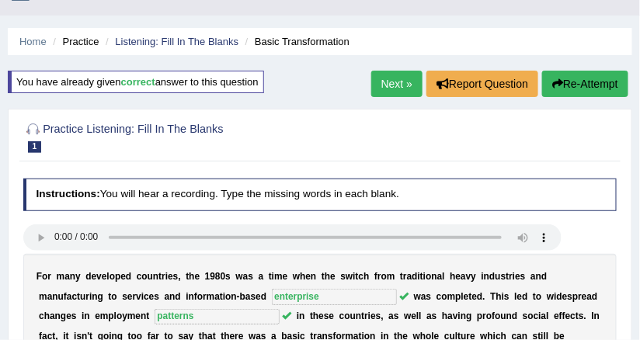
scroll to position [0, 0]
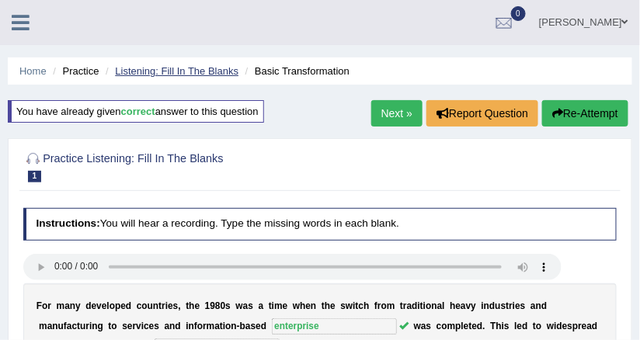
click at [203, 68] on link "Listening: Fill In The Blanks" at bounding box center [176, 71] width 123 height 12
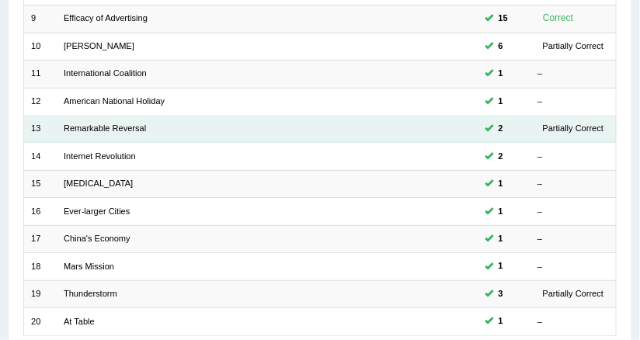
scroll to position [554, 0]
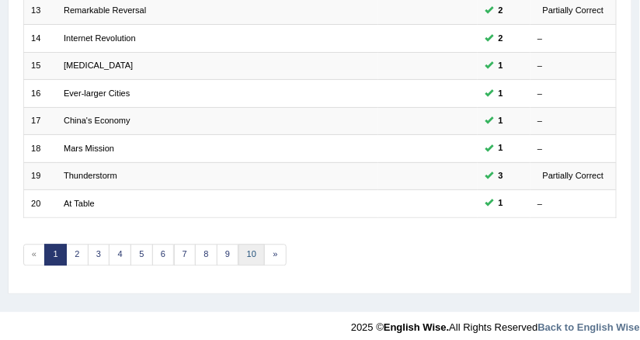
click at [248, 245] on link "10" at bounding box center [251, 256] width 27 height 22
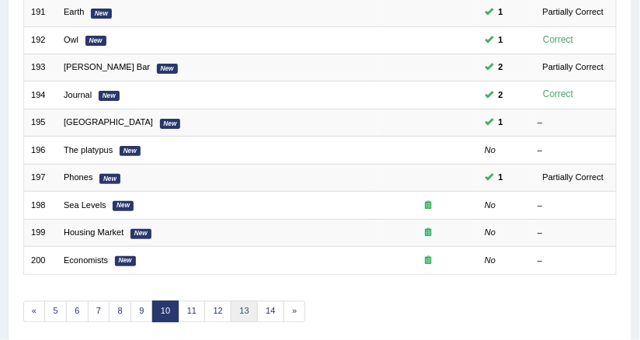
scroll to position [554, 0]
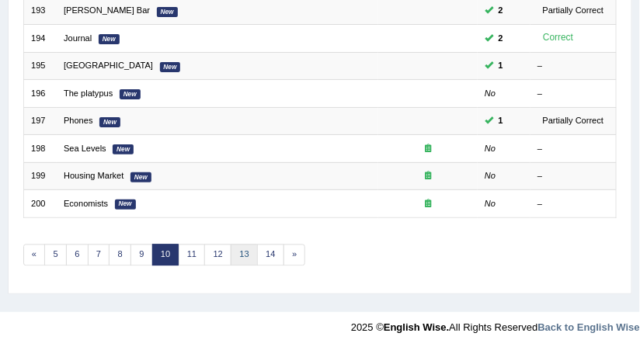
click at [231, 245] on link "13" at bounding box center [244, 256] width 27 height 22
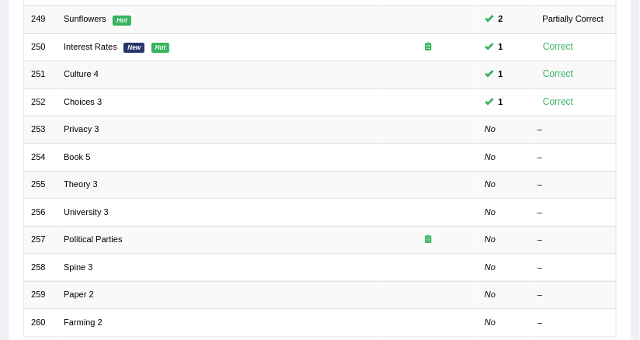
scroll to position [554, 0]
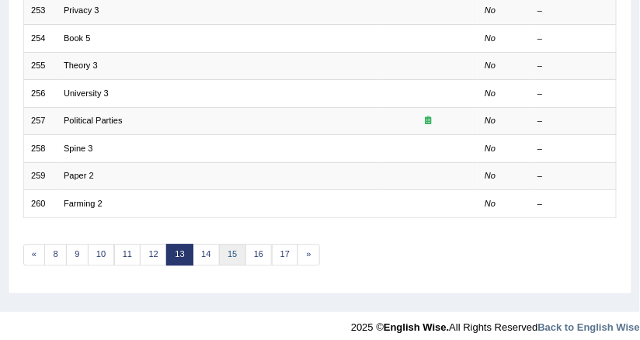
click at [221, 245] on link "15" at bounding box center [232, 256] width 27 height 22
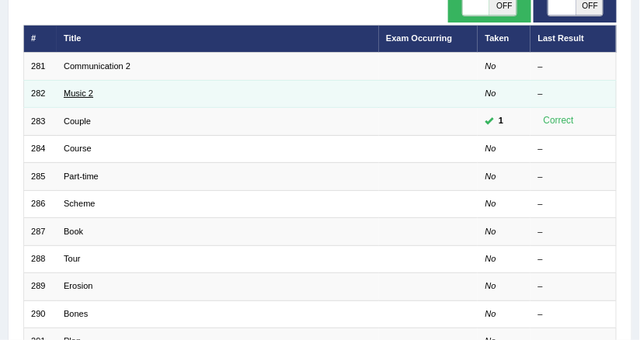
scroll to position [124, 0]
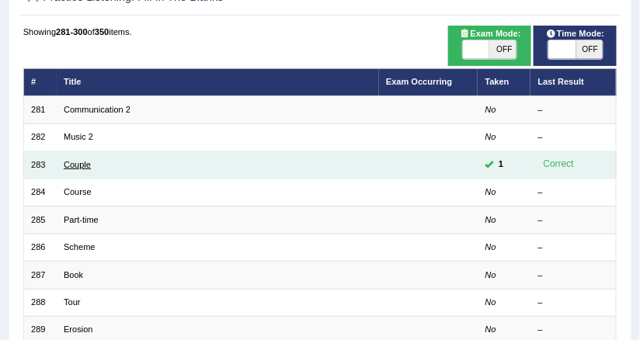
click at [79, 164] on link "Couple" at bounding box center [77, 164] width 27 height 9
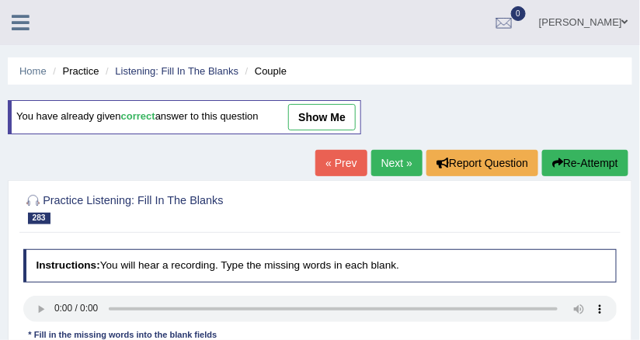
click at [384, 162] on link "Next »" at bounding box center [396, 163] width 51 height 26
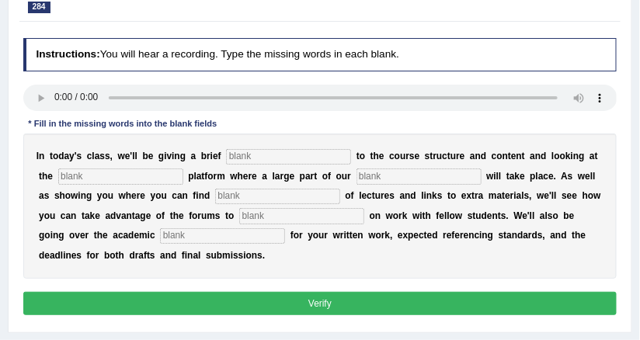
scroll to position [186, 0]
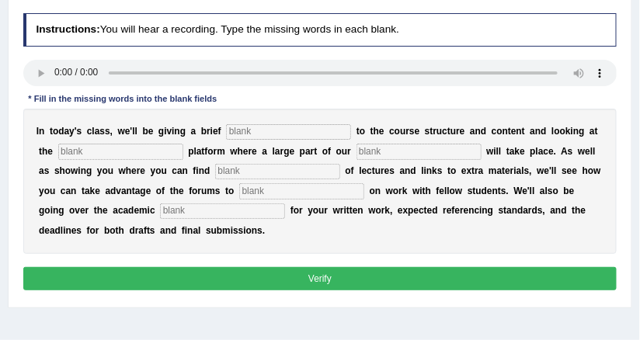
click at [226, 130] on input "text" at bounding box center [288, 132] width 125 height 16
type input "intro"
click at [119, 151] on input "text" at bounding box center [120, 152] width 125 height 16
type input "virtual"
click at [369, 147] on input "text" at bounding box center [418, 152] width 125 height 16
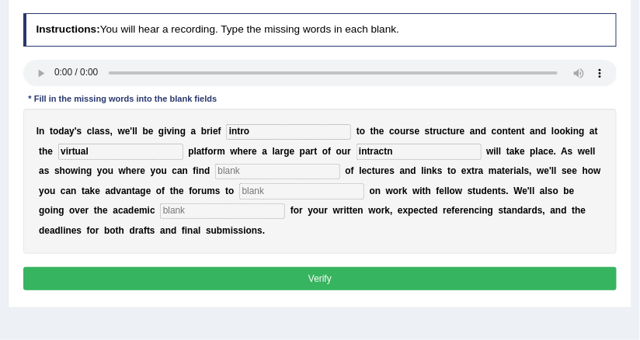
type input "intractn"
click at [215, 168] on input "text" at bounding box center [277, 172] width 125 height 16
type input "uploads"
click at [239, 187] on input "text" at bounding box center [301, 191] width 125 height 16
type input "collaborte"
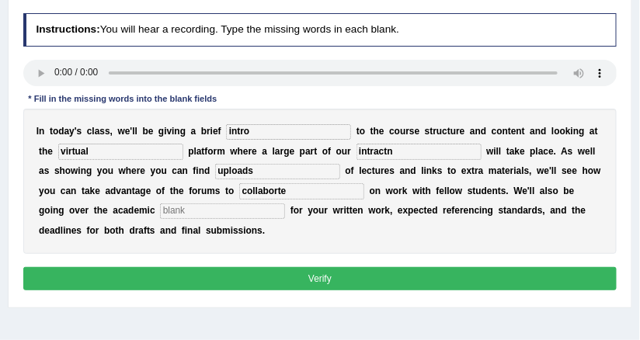
click at [160, 213] on input "text" at bounding box center [222, 211] width 125 height 16
type input "procedures"
click at [248, 132] on input "intro" at bounding box center [288, 132] width 125 height 16
type input "introduction"
click at [74, 163] on div "I n t o d a y ' s c l a s s , w e ' l l b e g i v i n g a b r i e f introductio…" at bounding box center [320, 181] width 594 height 145
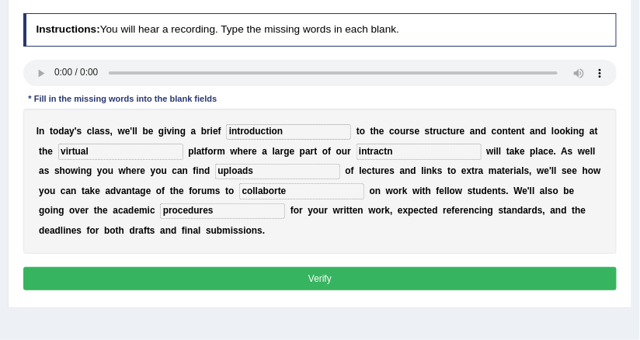
drag, startPoint x: 364, startPoint y: 154, endPoint x: 225, endPoint y: 161, distance: 139.2
click at [225, 161] on div "I n t o d a y ' s c l a s s , w e ' l l b e g i v i n g a b r i e f introductio…" at bounding box center [320, 181] width 594 height 145
type input "interaction"
click at [215, 170] on input "uploads" at bounding box center [277, 172] width 125 height 16
drag, startPoint x: 222, startPoint y: 188, endPoint x: 200, endPoint y: 189, distance: 21.8
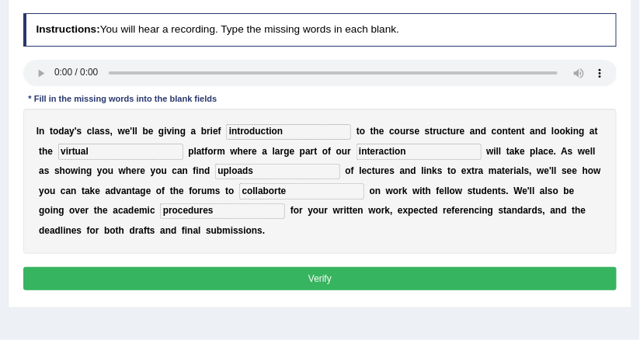
click at [239, 189] on input "collaborte" at bounding box center [301, 191] width 125 height 16
type input "collaborate"
click at [373, 270] on button "Verify" at bounding box center [320, 278] width 594 height 23
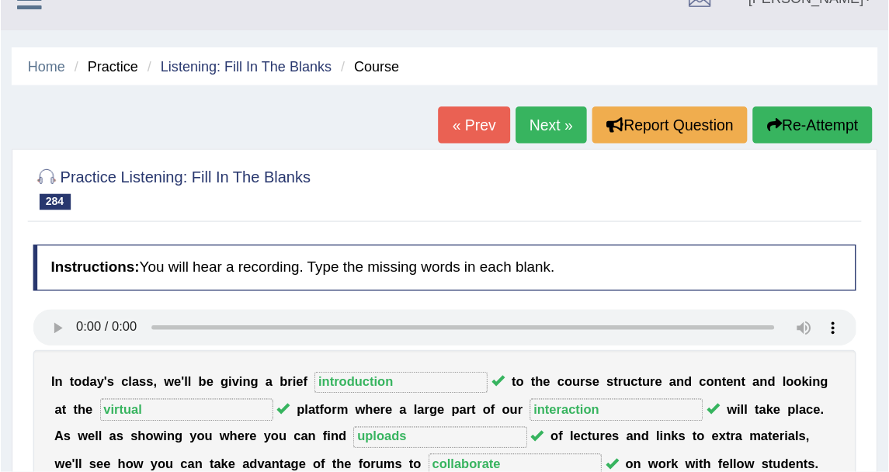
scroll to position [0, 0]
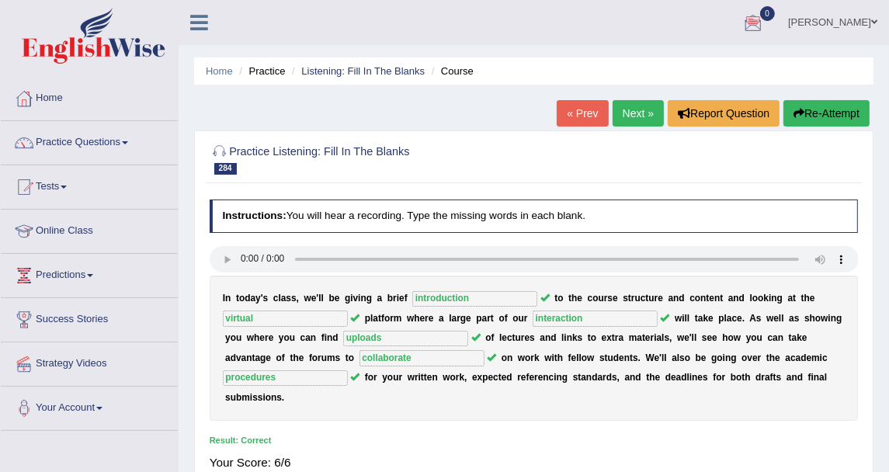
drag, startPoint x: 603, startPoint y: 0, endPoint x: 252, endPoint y: 97, distance: 364.1
click at [265, 94] on div "Home Practice Listening: Fill In The Blanks Course « Prev Next » Report Questio…" at bounding box center [534, 388] width 710 height 776
click at [132, 140] on link "Practice Questions" at bounding box center [89, 140] width 177 height 39
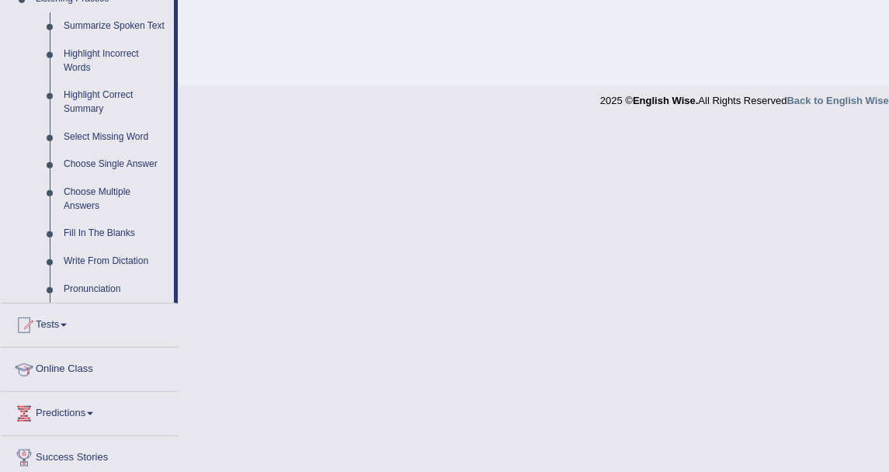
scroll to position [776, 0]
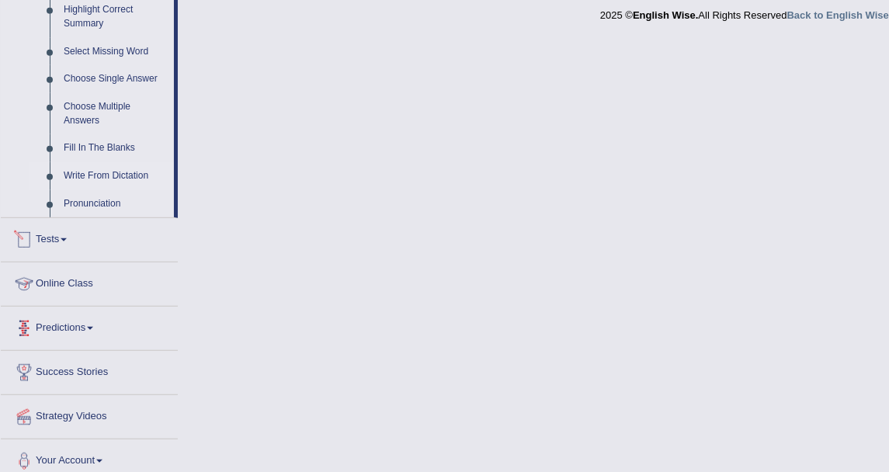
click at [101, 169] on link "Write From Dictation" at bounding box center [115, 176] width 117 height 28
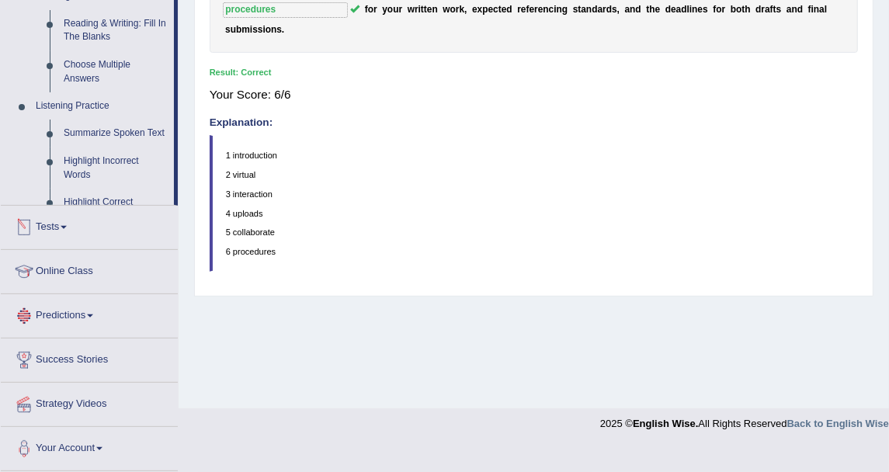
scroll to position [343, 0]
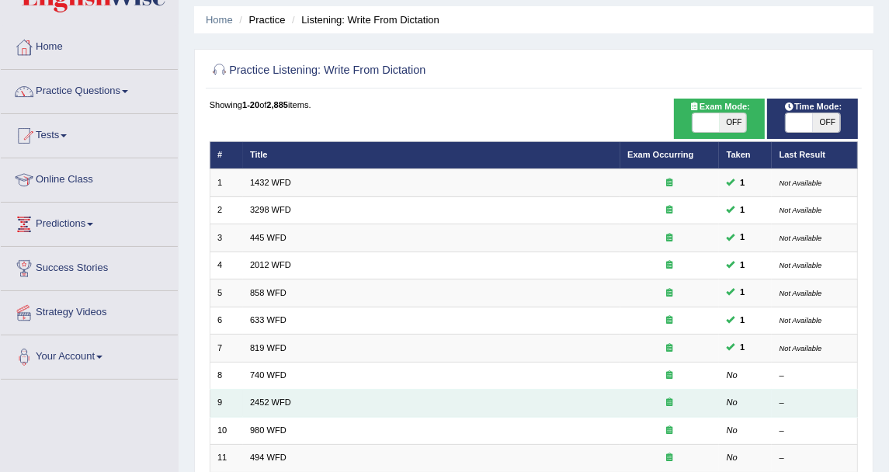
scroll to position [86, 0]
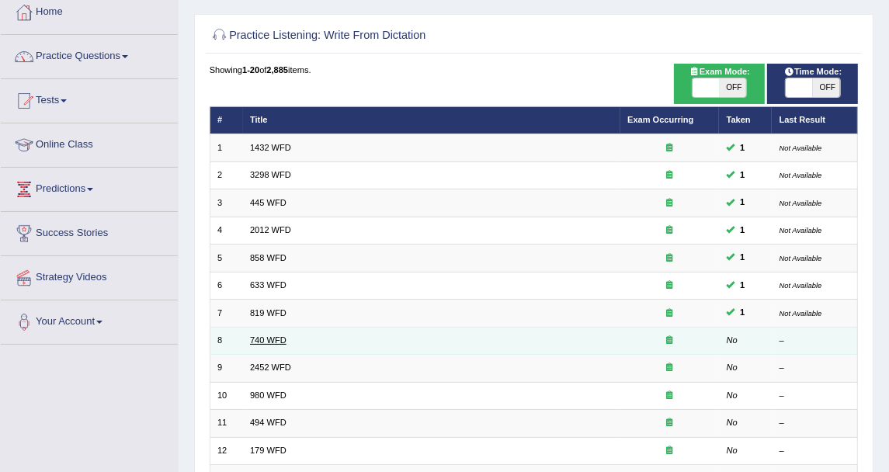
click at [252, 339] on link "740 WFD" at bounding box center [268, 339] width 36 height 9
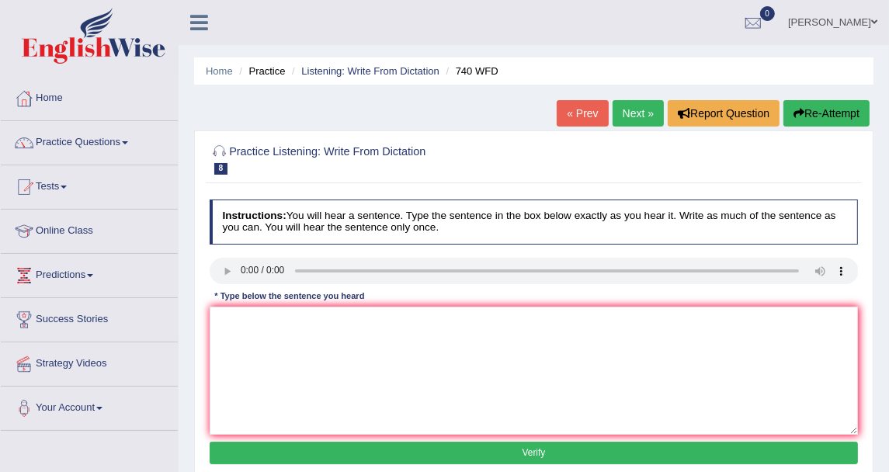
click at [407, 57] on div "Home Practice Listening: Write From Dictation 740 WFD « Prev Next » Report Ques…" at bounding box center [534, 388] width 710 height 776
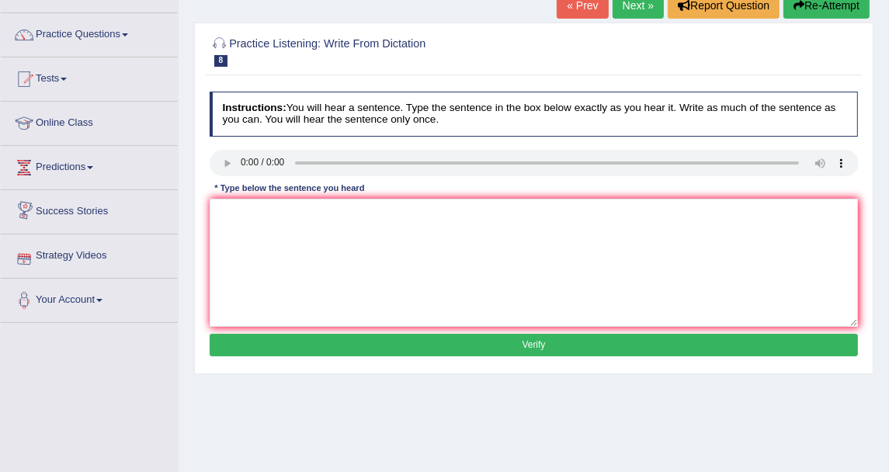
scroll to position [86, 0]
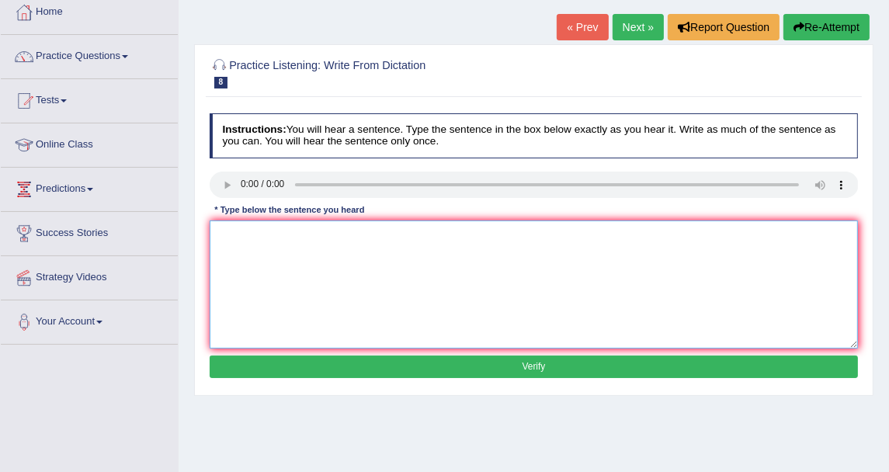
click at [259, 248] on textarea at bounding box center [534, 285] width 649 height 128
click at [227, 257] on textarea "a series of observtonswere crried out in clasrums, A series of observations wer…" at bounding box center [534, 285] width 649 height 128
drag, startPoint x: 227, startPoint y: 257, endPoint x: 172, endPoint y: 253, distance: 55.3
click at [172, 253] on div "Toggle navigation Home Practice Questions Speaking Practice Read Aloud Repeat S…" at bounding box center [444, 317] width 889 height 807
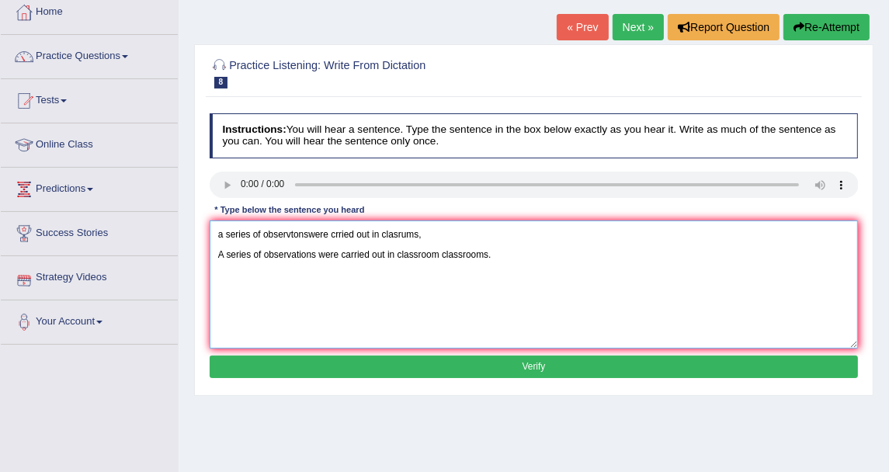
click at [245, 266] on textarea "a series of observtonswere crried out in clasrums, A series of observations wer…" at bounding box center [534, 285] width 649 height 128
click at [397, 253] on textarea "a series of observtonswere crried out in clasrums, A series of observations wer…" at bounding box center [534, 285] width 649 height 128
drag, startPoint x: 435, startPoint y: 225, endPoint x: -4, endPoint y: 222, distance: 438.7
click at [0, 222] on html "Toggle navigation Home Practice Questions Speaking Practice Read Aloud Repeat S…" at bounding box center [444, 150] width 889 height 472
click at [217, 256] on textarea "A series of observations were carried out in a the classroom classrooms." at bounding box center [534, 285] width 649 height 128
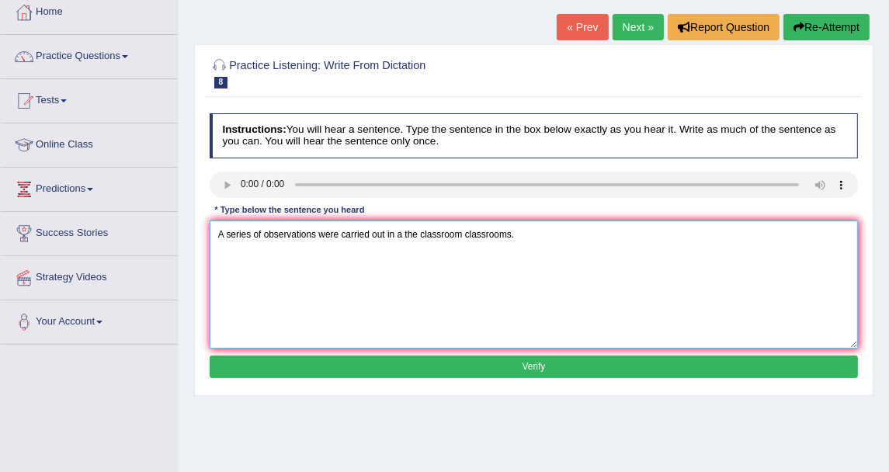
type textarea "A series of observations were carried out in a the classroom classrooms."
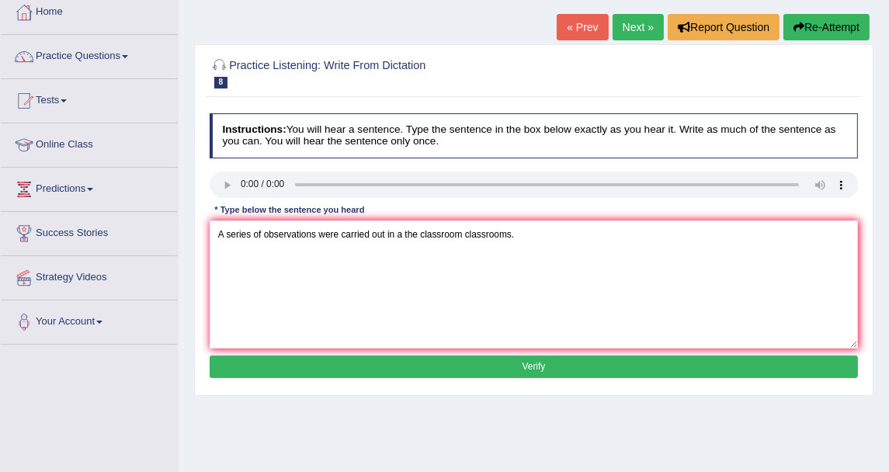
click at [342, 356] on button "Verify" at bounding box center [534, 367] width 649 height 23
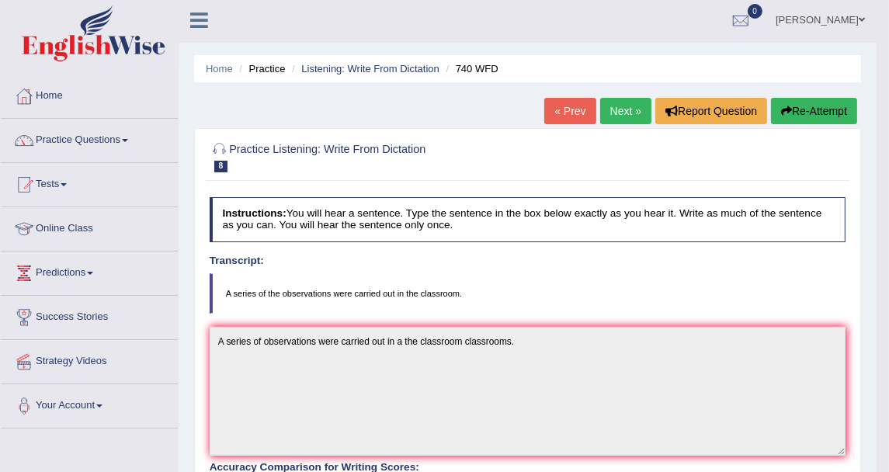
scroll to position [0, 0]
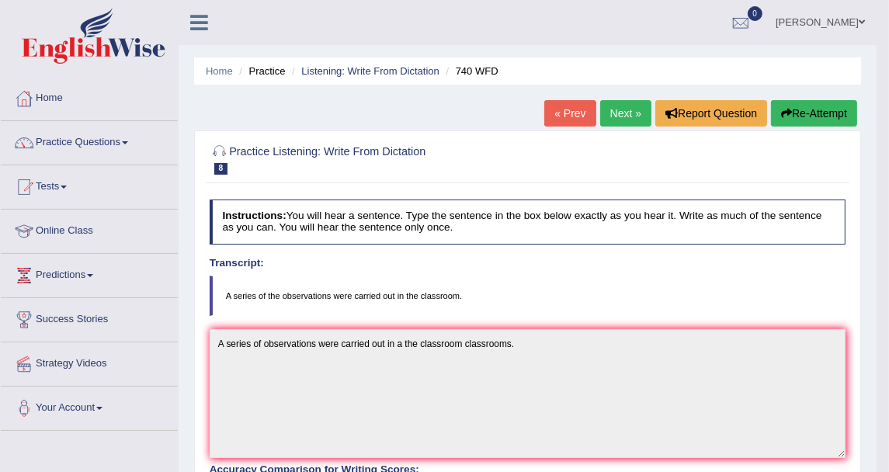
click at [644, 120] on link "Next »" at bounding box center [625, 113] width 51 height 26
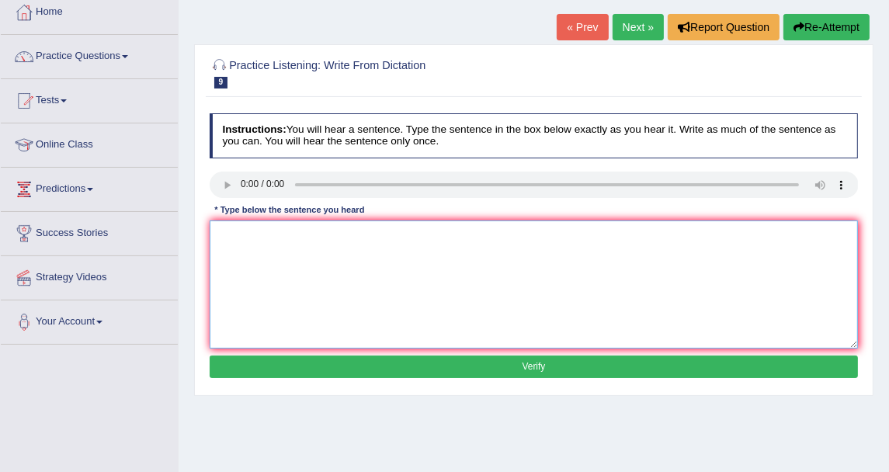
click at [318, 241] on textarea at bounding box center [534, 285] width 649 height 128
click at [577, 231] on textarea "it s a dbet babt the vlue of know;egde" at bounding box center [534, 285] width 649 height 128
drag, startPoint x: 401, startPoint y: 230, endPoint x: -1, endPoint y: 222, distance: 401.5
click at [0, 222] on html "Toggle navigation Home Practice Questions Speaking Practice Read Aloud Repeat S…" at bounding box center [444, 150] width 889 height 472
click at [217, 248] on textarea "It is a debate about the value of knowledge." at bounding box center [534, 285] width 649 height 128
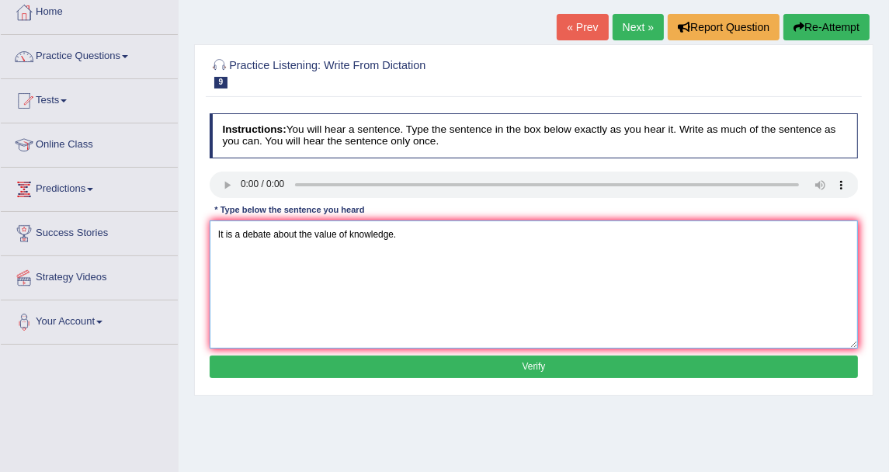
type textarea "It is a debate about the value of knowledge."
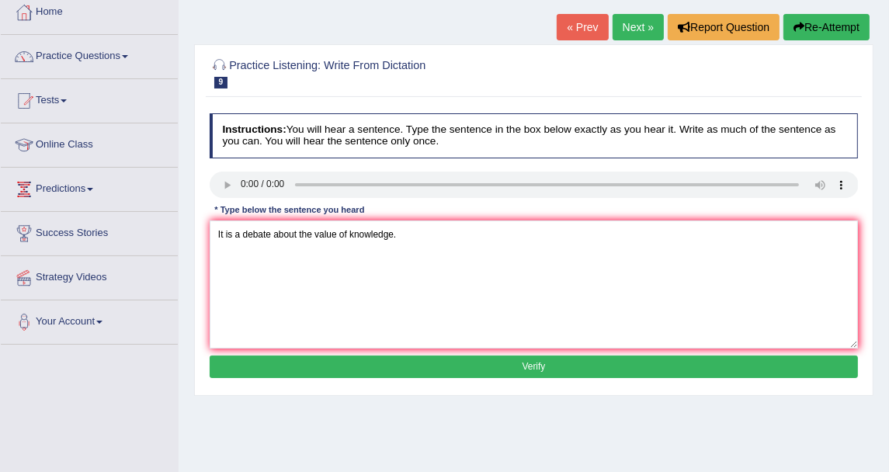
click at [327, 371] on button "Verify" at bounding box center [534, 367] width 649 height 23
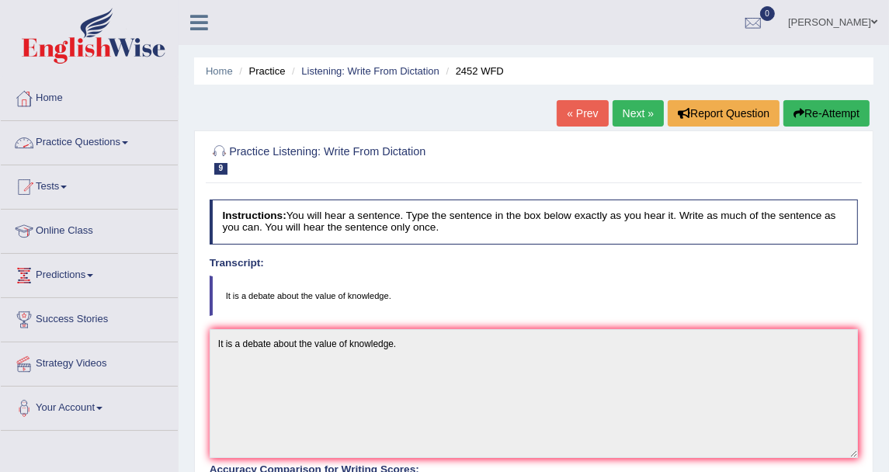
click at [85, 152] on link "Practice Questions" at bounding box center [89, 140] width 177 height 39
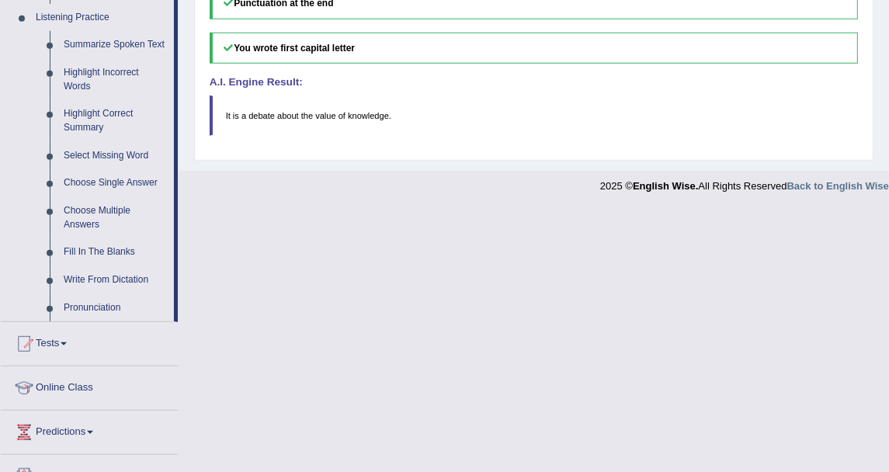
scroll to position [689, 0]
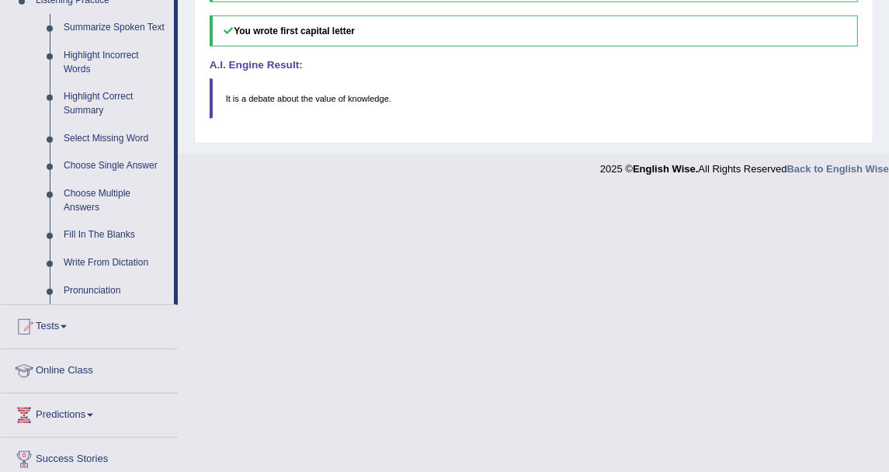
click at [745, 166] on div "2025 © English Wise. All Rights Reserved Back to English Wise" at bounding box center [744, 165] width 289 height 23
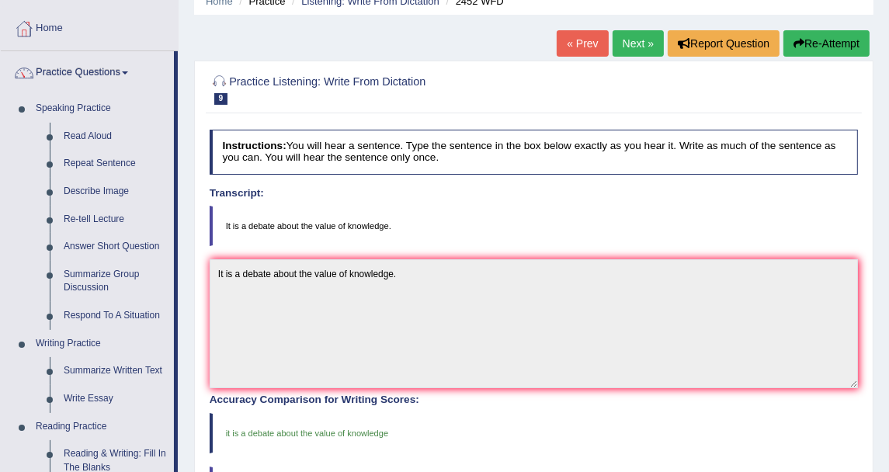
scroll to position [0, 0]
